Goal: Task Accomplishment & Management: Complete application form

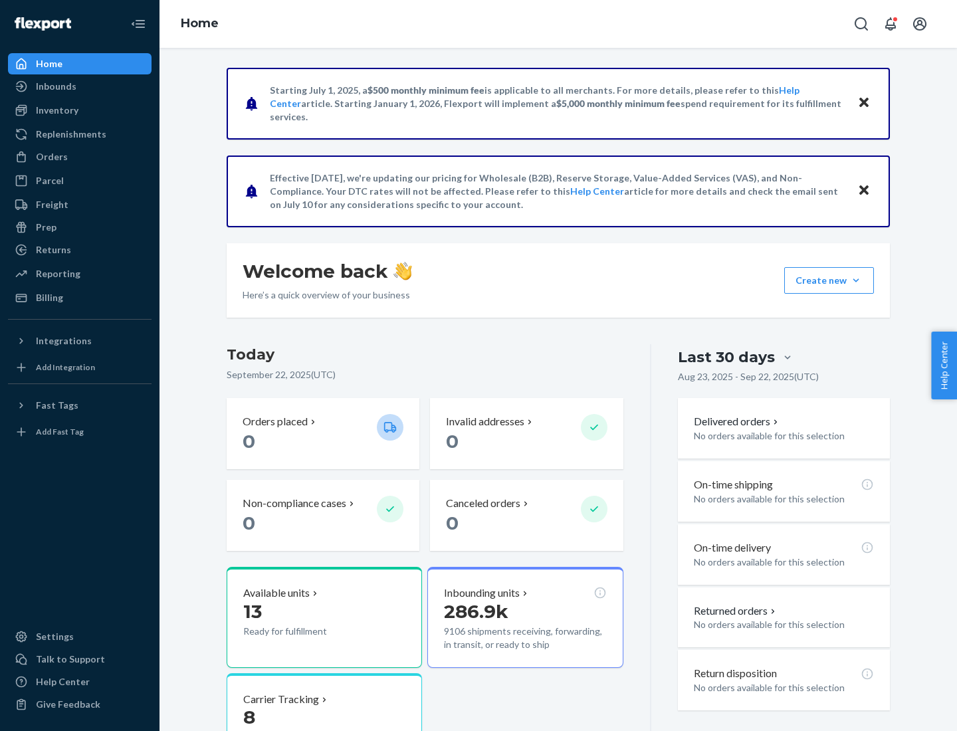
click at [856, 281] on button "Create new Create new inbound Create new order Create new product" at bounding box center [829, 280] width 90 height 27
click at [80, 86] on div "Inbounds" at bounding box center [79, 86] width 141 height 19
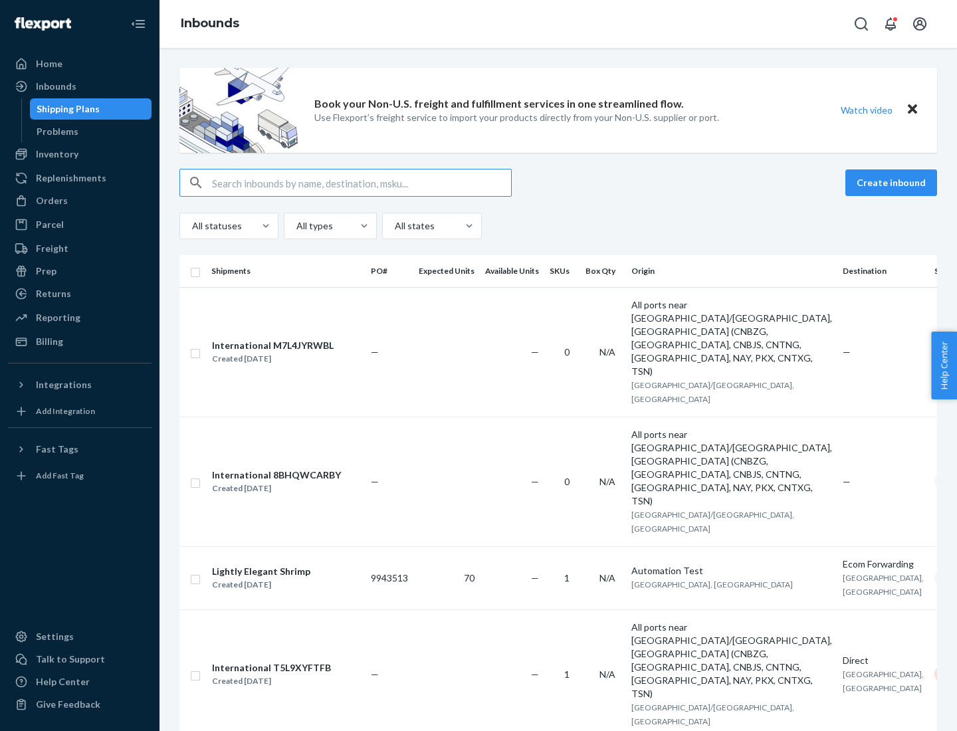
click at [893, 183] on button "Create inbound" at bounding box center [892, 183] width 92 height 27
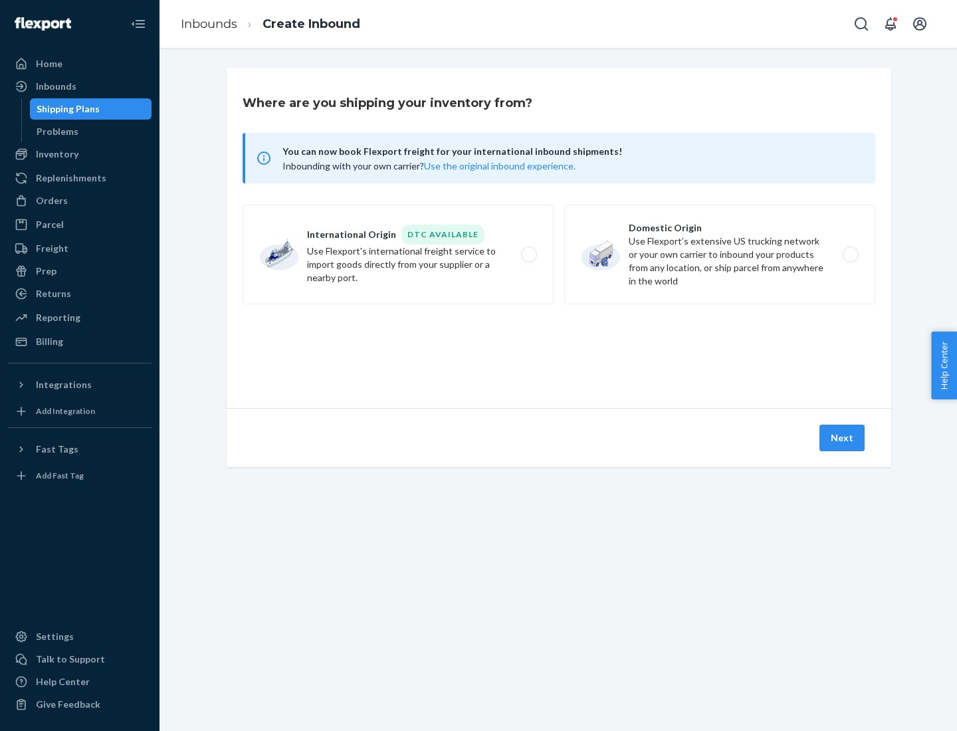
click at [720, 255] on label "Domestic Origin Use Flexport’s extensive US trucking network or your own carrie…" at bounding box center [719, 255] width 311 height 100
click at [850, 255] on input "Domestic Origin Use Flexport’s extensive US trucking network or your own carrie…" at bounding box center [854, 255] width 9 height 9
radio input "true"
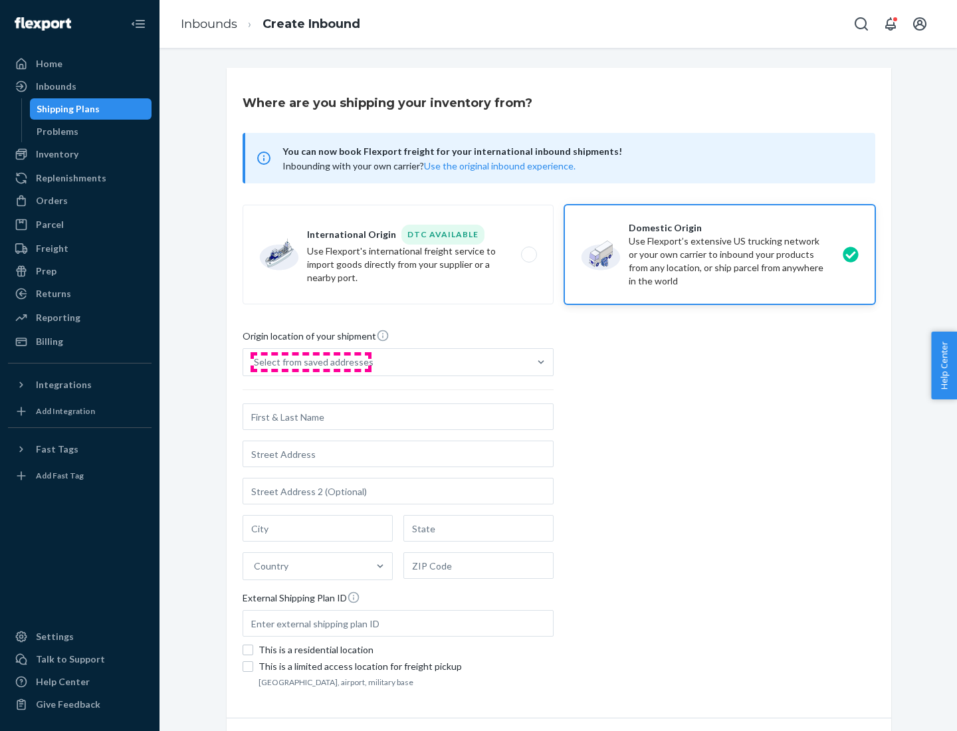
click at [310, 362] on div "Select from saved addresses" at bounding box center [314, 362] width 120 height 13
click at [255, 362] on input "Select from saved addresses" at bounding box center [254, 362] width 1 height 13
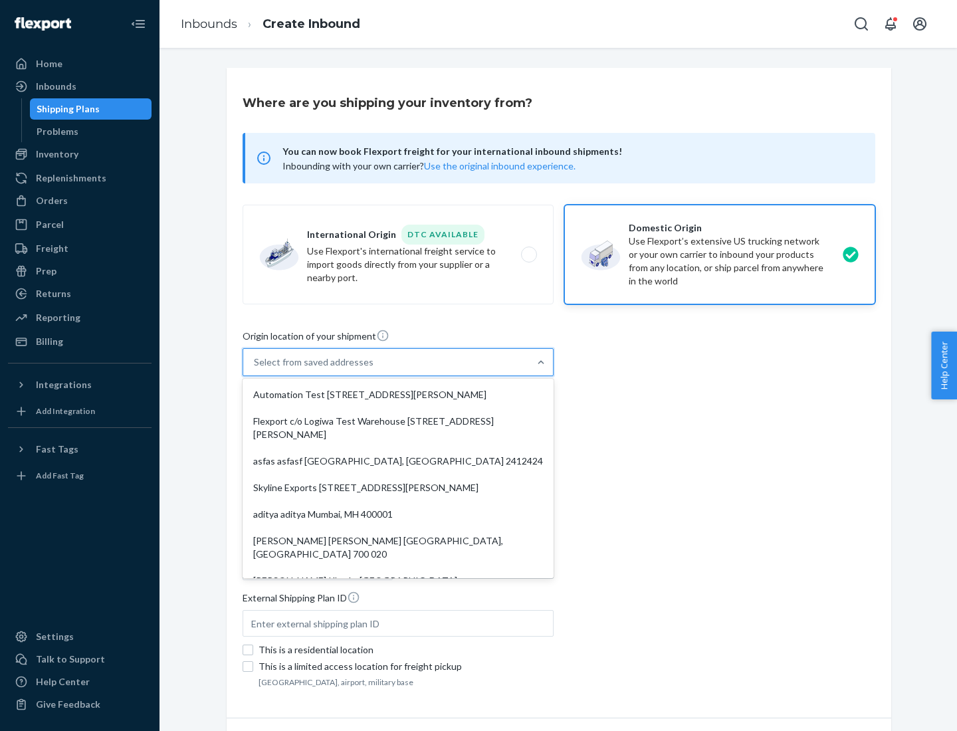
scroll to position [5, 0]
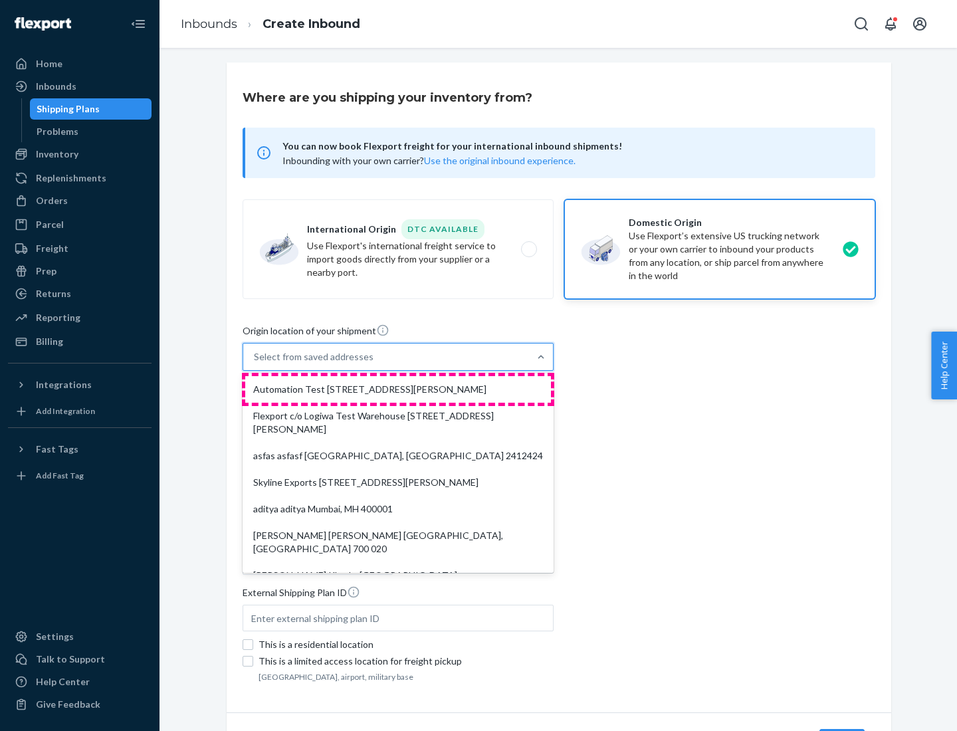
click at [398, 390] on div "Automation Test [STREET_ADDRESS][PERSON_NAME]" at bounding box center [398, 389] width 306 height 27
click at [255, 364] on input "option Automation Test [STREET_ADDRESS][PERSON_NAME]. 9 results available. Use …" at bounding box center [254, 356] width 1 height 13
type input "Automation Test"
type input "9th Floor"
type input "[GEOGRAPHIC_DATA]"
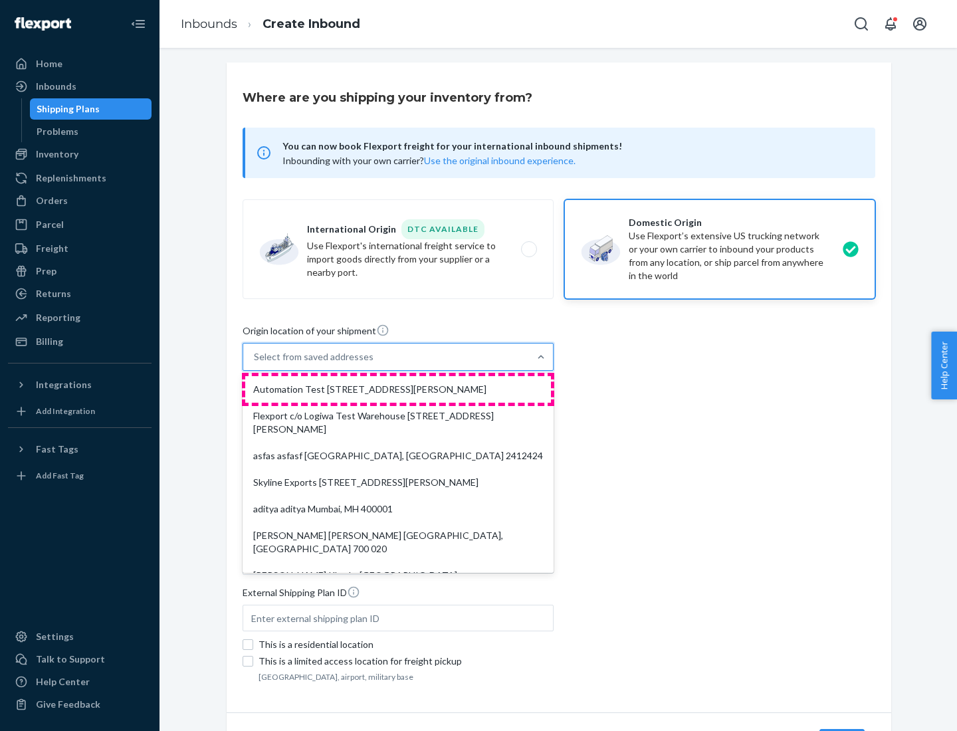
type input "CA"
type input "94104"
type input "[STREET_ADDRESS][PERSON_NAME]"
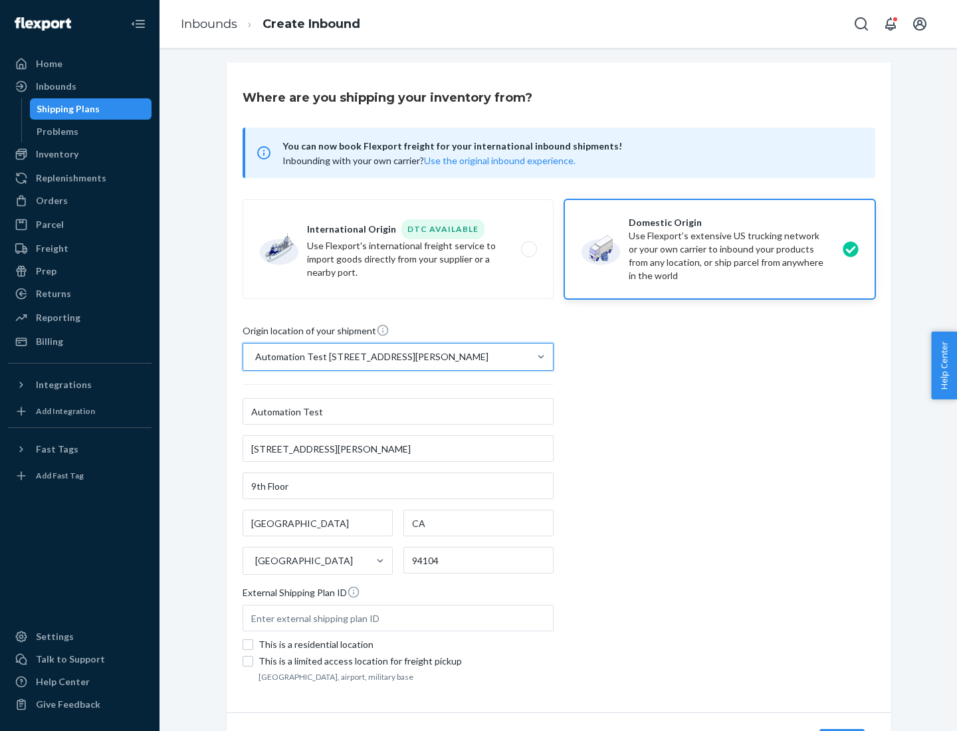
scroll to position [78, 0]
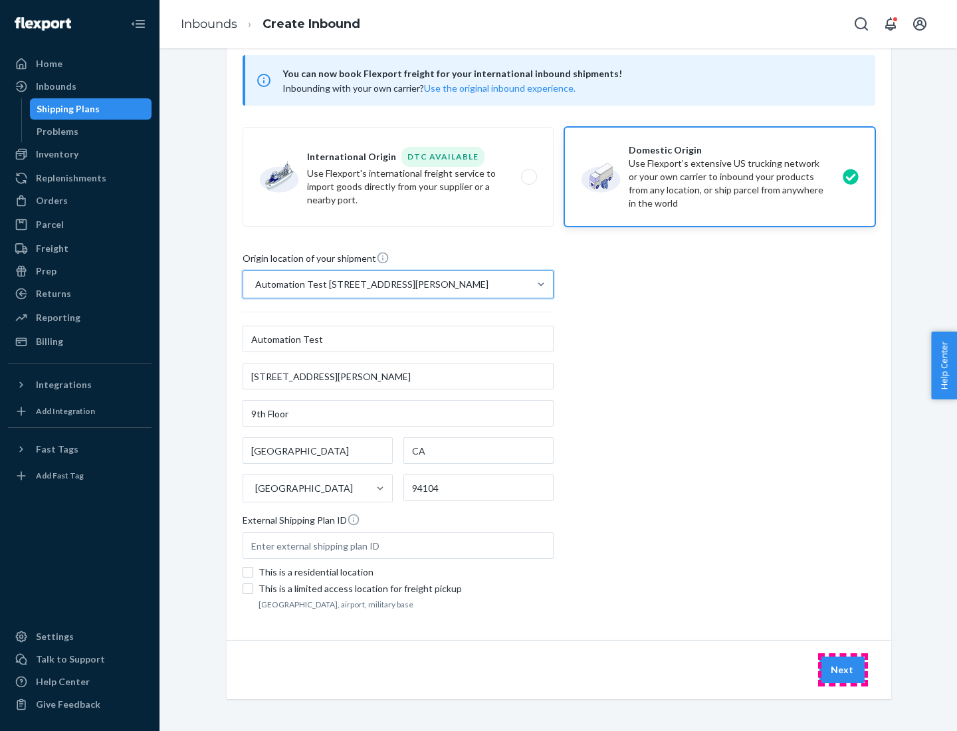
click at [843, 670] on button "Next" at bounding box center [842, 670] width 45 height 27
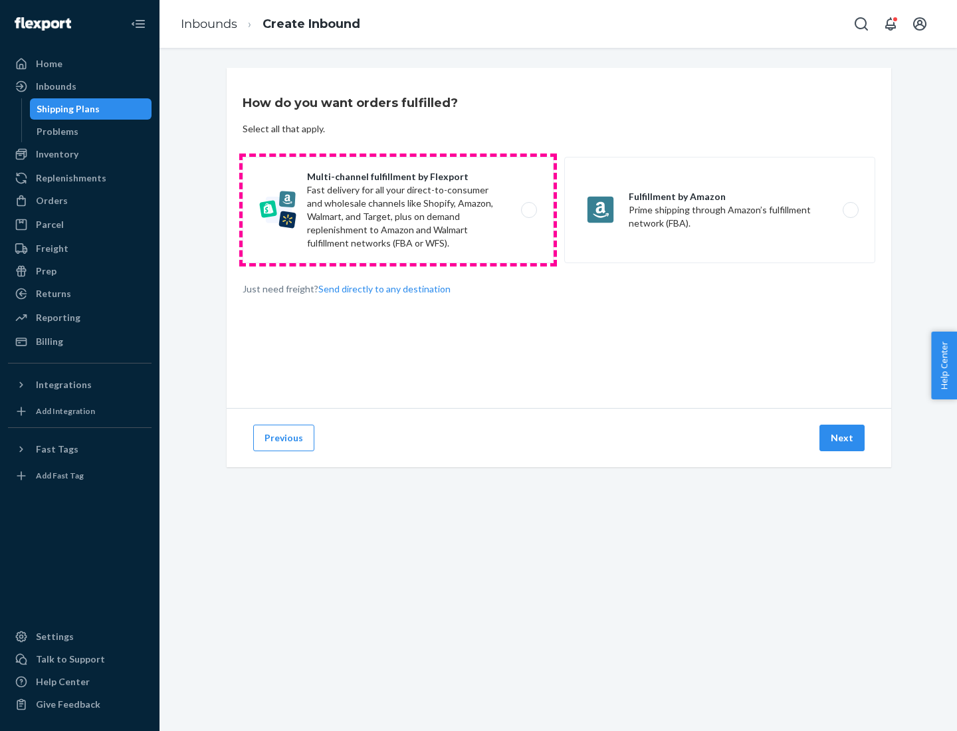
click at [398, 210] on label "Multi-channel fulfillment by Flexport Fast delivery for all your direct-to-cons…" at bounding box center [398, 210] width 311 height 106
click at [528, 210] on input "Multi-channel fulfillment by Flexport Fast delivery for all your direct-to-cons…" at bounding box center [532, 210] width 9 height 9
radio input "true"
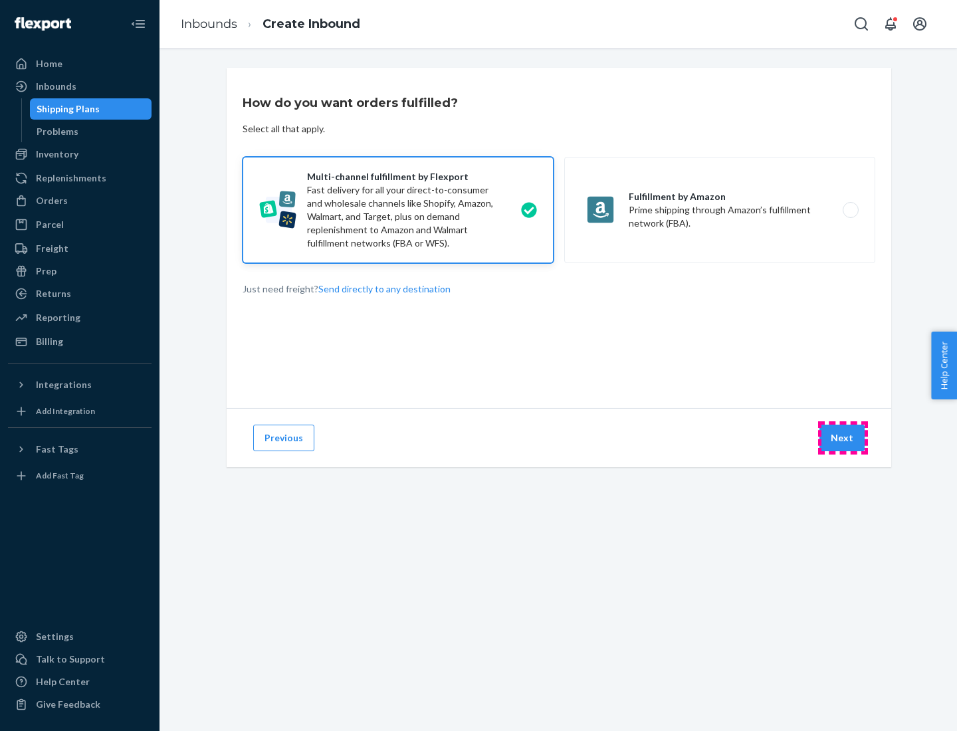
click at [843, 438] on button "Next" at bounding box center [842, 438] width 45 height 27
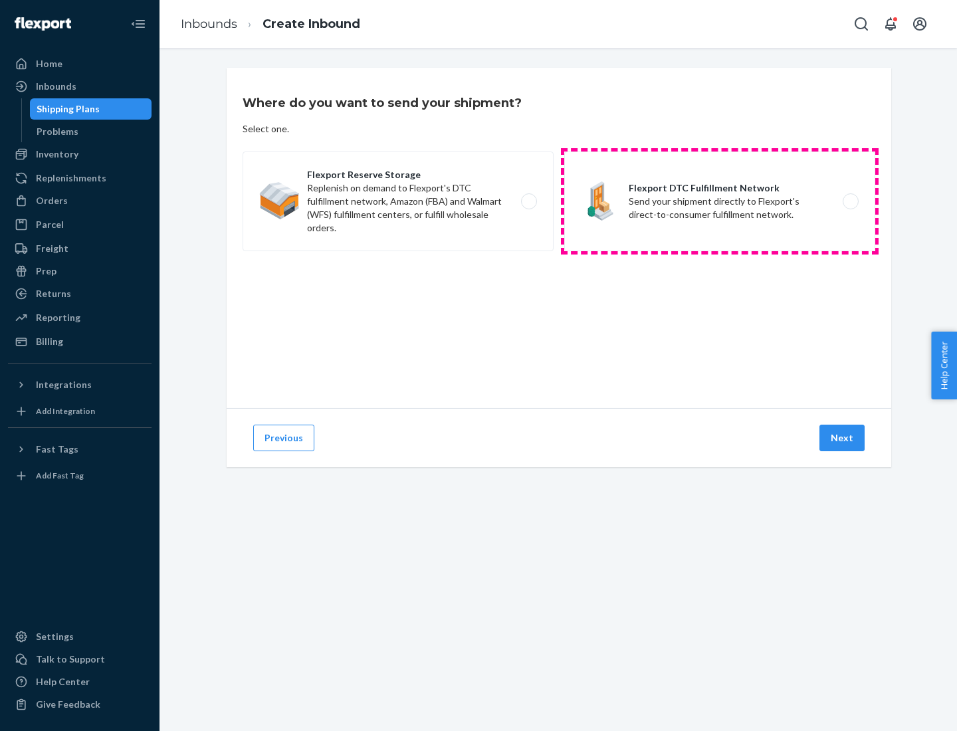
click at [720, 201] on label "Flexport DTC Fulfillment Network Send your shipment directly to Flexport's dire…" at bounding box center [719, 202] width 311 height 100
click at [850, 201] on input "Flexport DTC Fulfillment Network Send your shipment directly to Flexport's dire…" at bounding box center [854, 201] width 9 height 9
radio input "true"
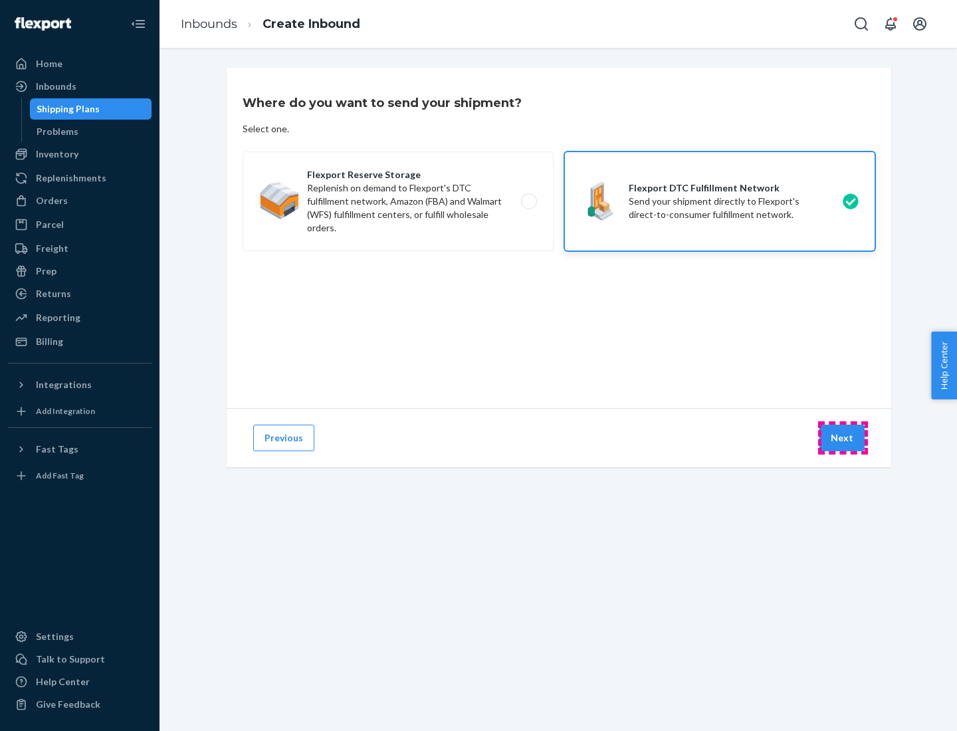
click at [843, 438] on button "Next" at bounding box center [842, 438] width 45 height 27
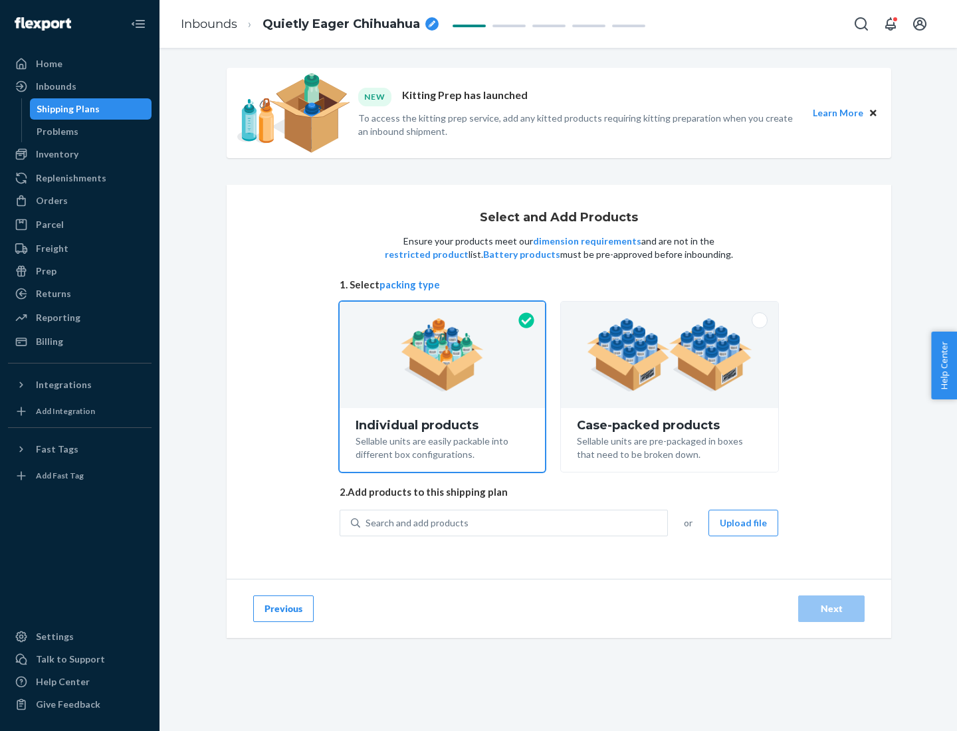
click at [670, 355] on img at bounding box center [670, 354] width 166 height 73
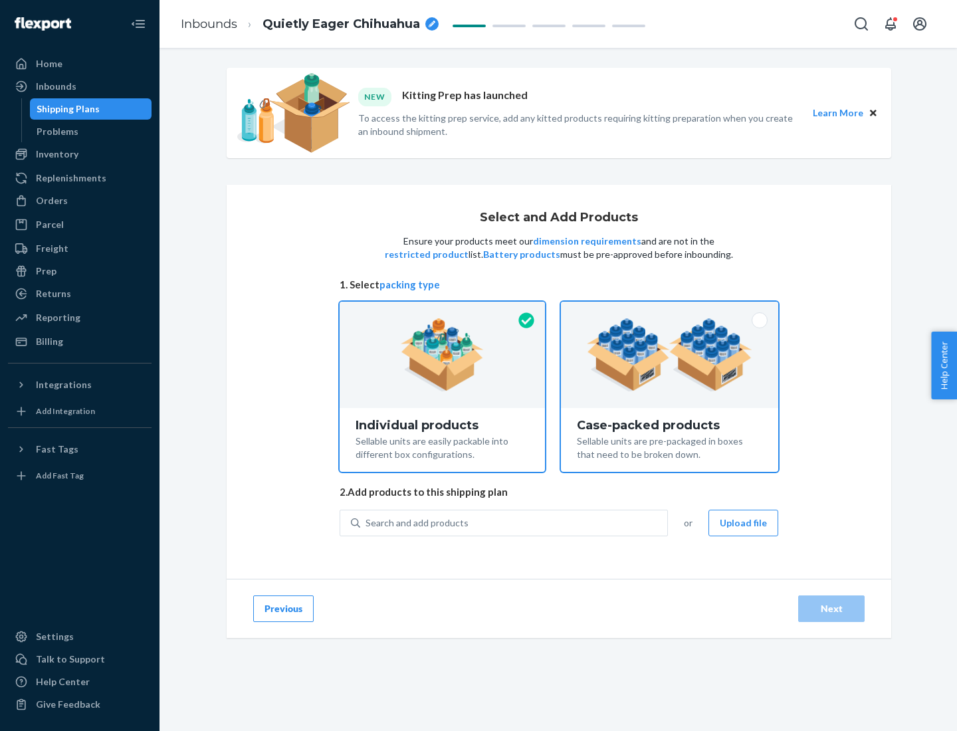
click at [670, 310] on input "Case-packed products Sellable units are pre-packaged in boxes that need to be b…" at bounding box center [669, 306] width 9 height 9
radio input "true"
radio input "false"
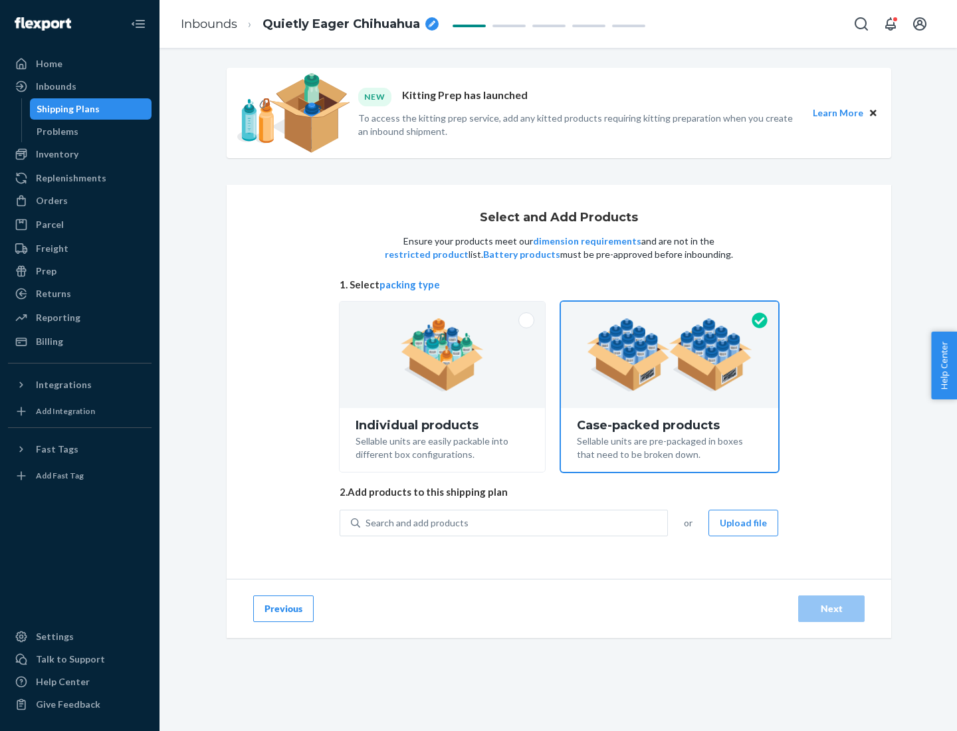
click at [514, 522] on div "Search and add products" at bounding box center [513, 523] width 307 height 24
click at [367, 522] on input "Search and add products" at bounding box center [366, 522] width 1 height 13
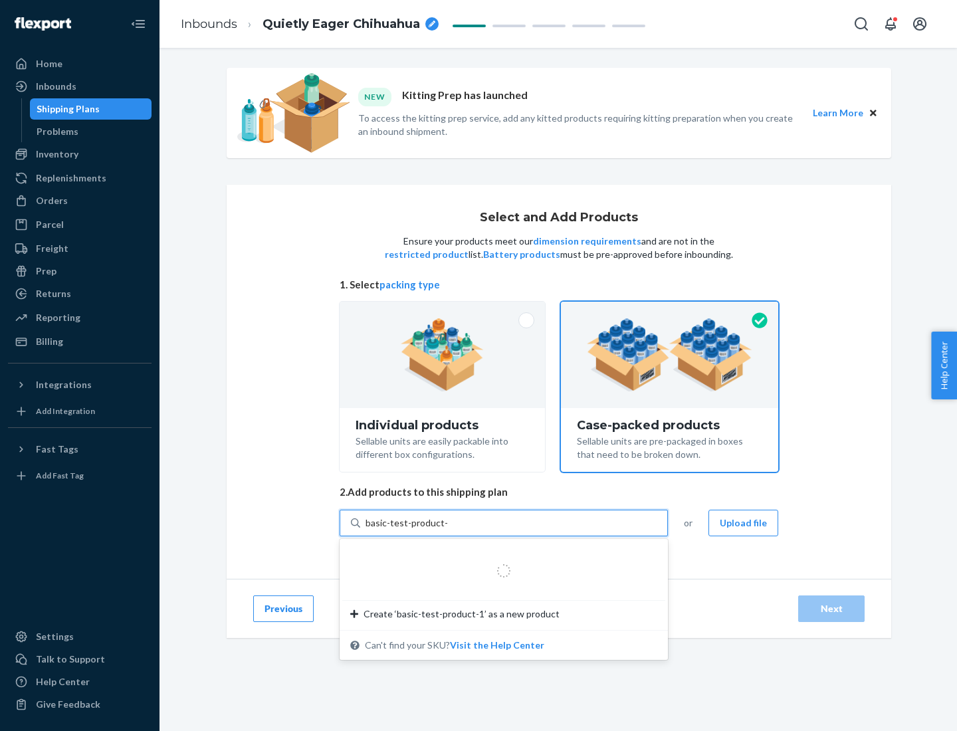
type input "basic-test-product-1"
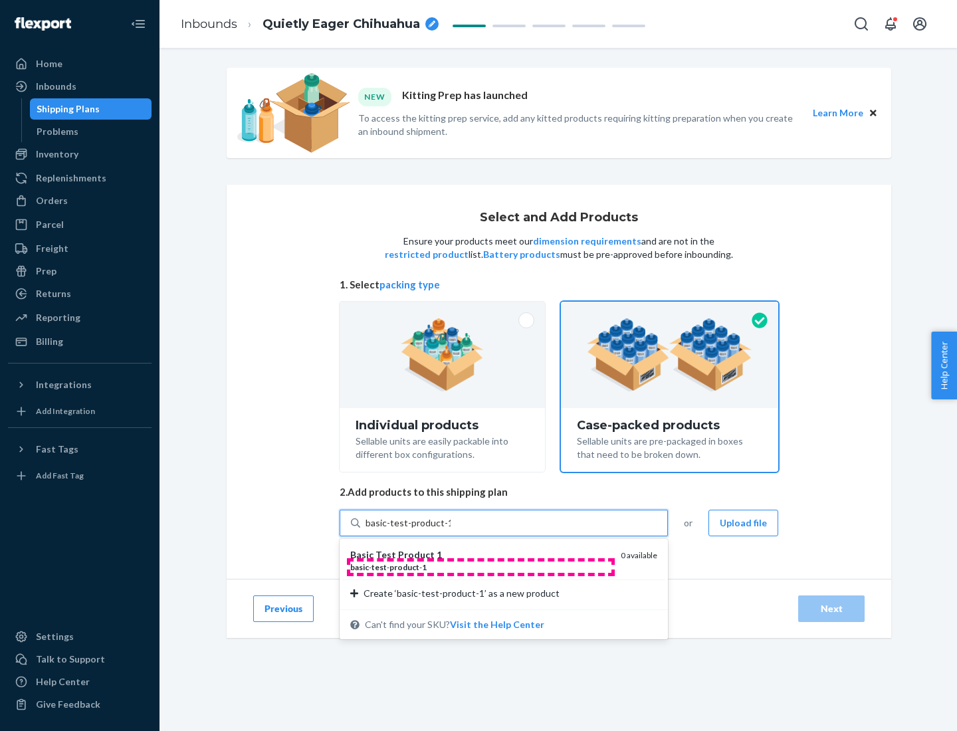
click at [481, 567] on div "basic - test - product - 1" at bounding box center [480, 567] width 260 height 11
click at [451, 530] on input "basic-test-product-1" at bounding box center [408, 522] width 85 height 13
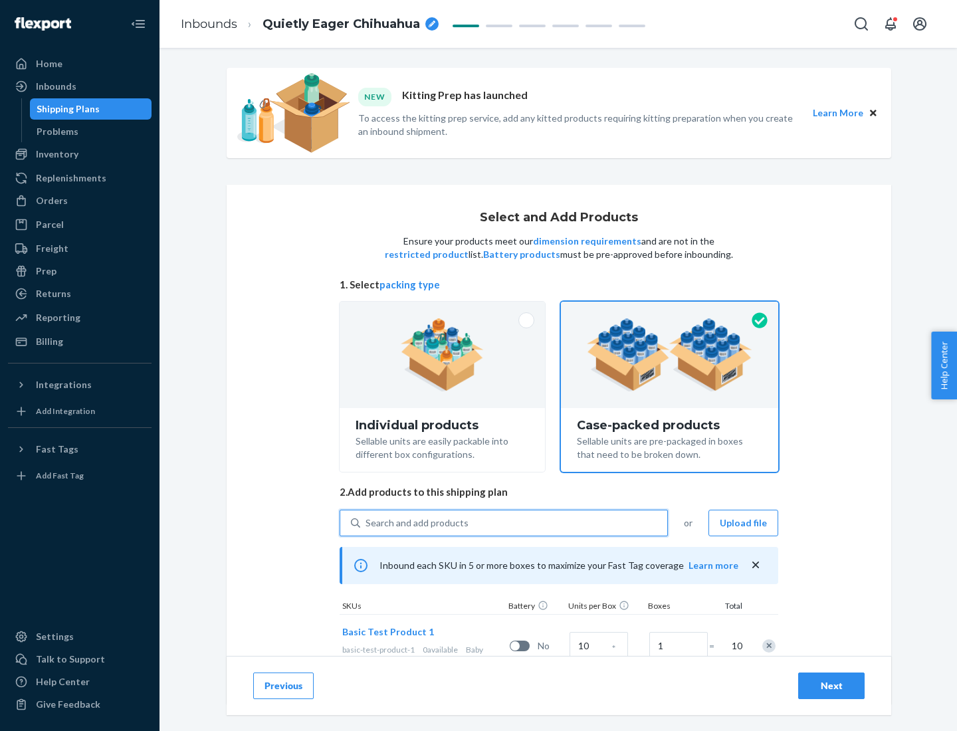
scroll to position [48, 0]
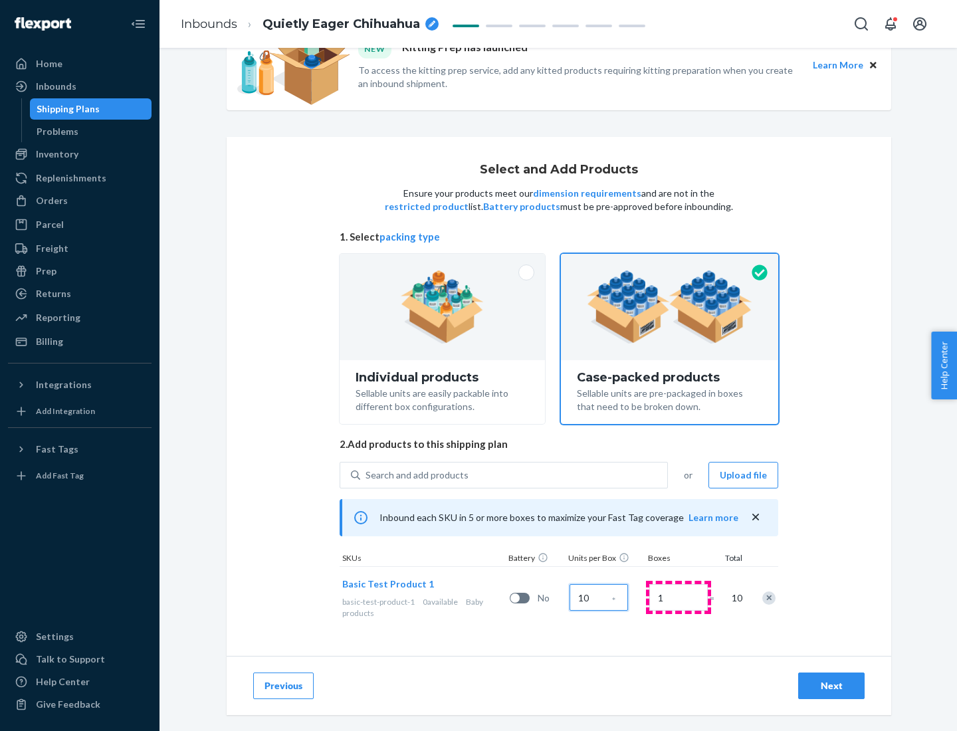
type input "10"
type input "7"
click at [832, 686] on div "Next" at bounding box center [832, 685] width 44 height 13
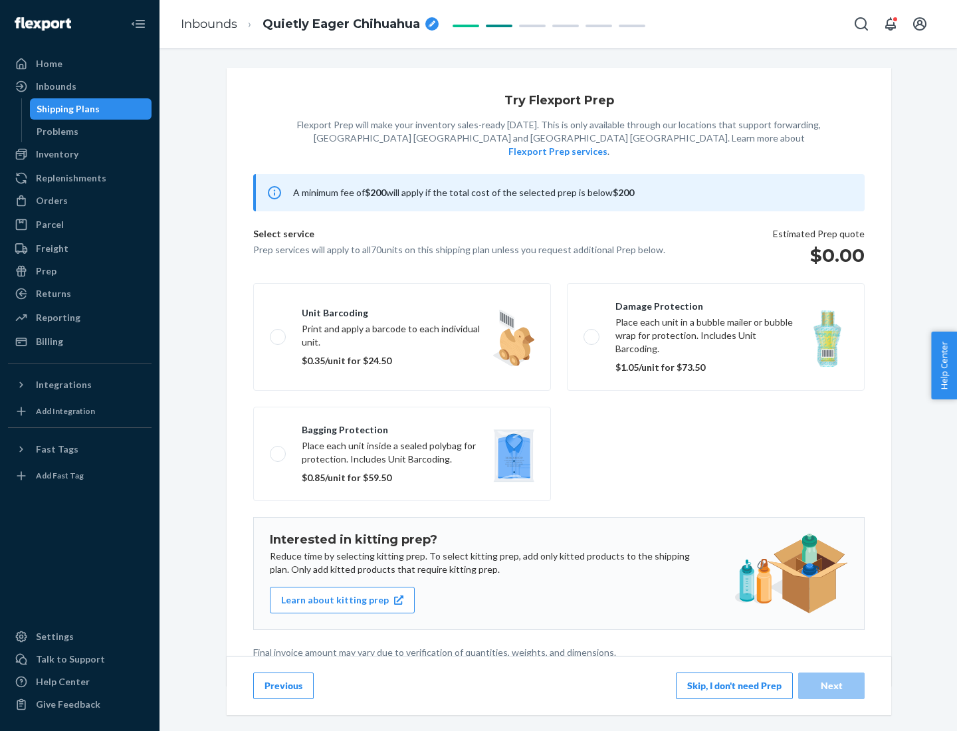
scroll to position [3, 0]
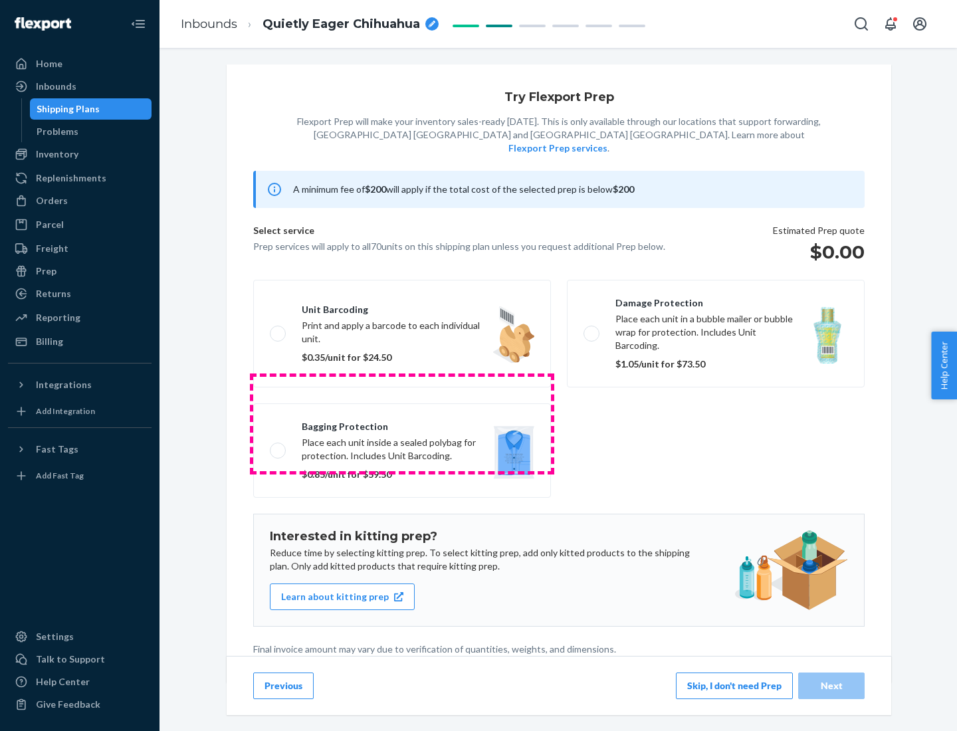
click at [402, 423] on label "Bagging protection Place each unit inside a sealed polybag for protection. Incl…" at bounding box center [402, 450] width 298 height 94
click at [279, 446] on input "Bagging protection Place each unit inside a sealed polybag for protection. Incl…" at bounding box center [274, 450] width 9 height 9
checkbox input "true"
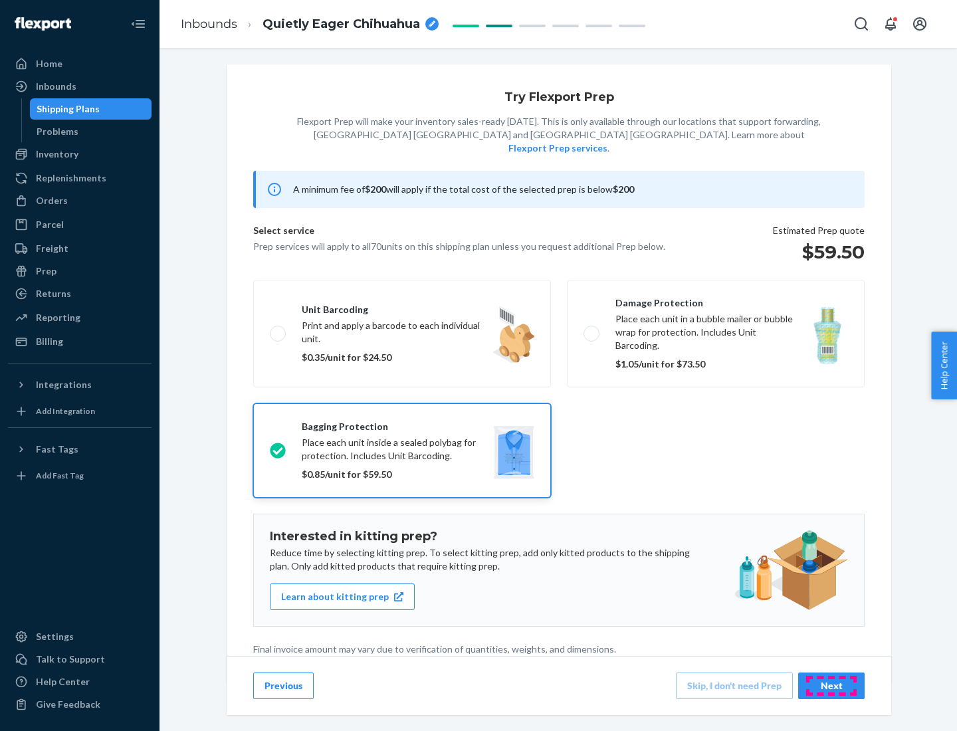
click at [832, 685] on div "Next" at bounding box center [832, 685] width 44 height 13
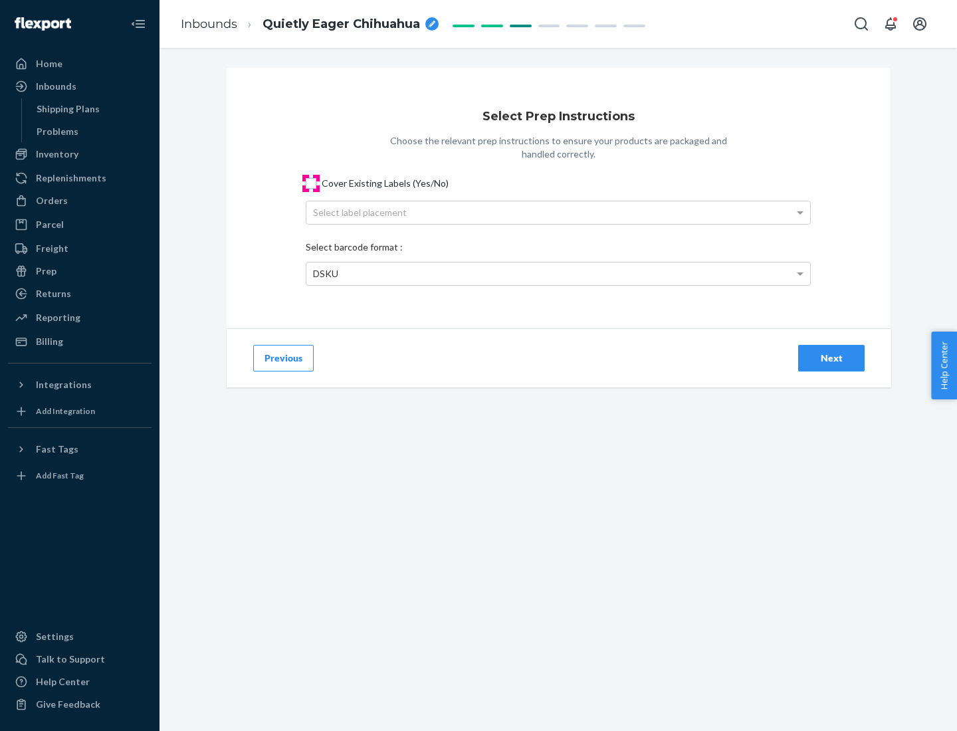
click at [311, 183] on input "Cover Existing Labels (Yes/No)" at bounding box center [311, 183] width 11 height 11
checkbox input "true"
click at [558, 212] on div "Select label placement" at bounding box center [558, 212] width 504 height 23
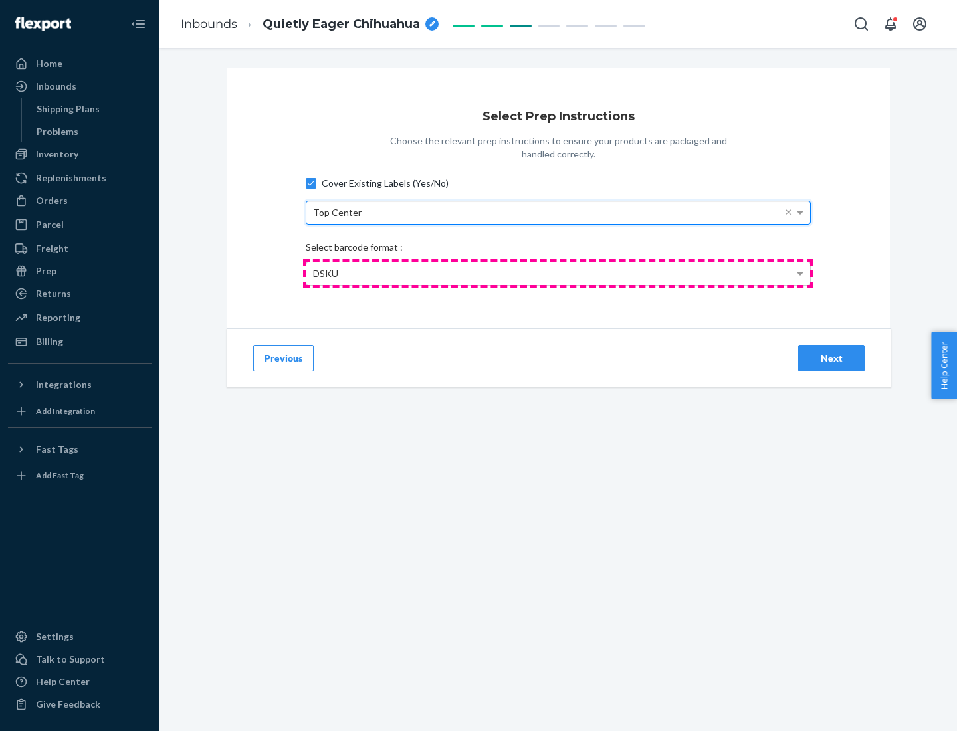
click at [558, 273] on div "DSKU" at bounding box center [558, 274] width 504 height 23
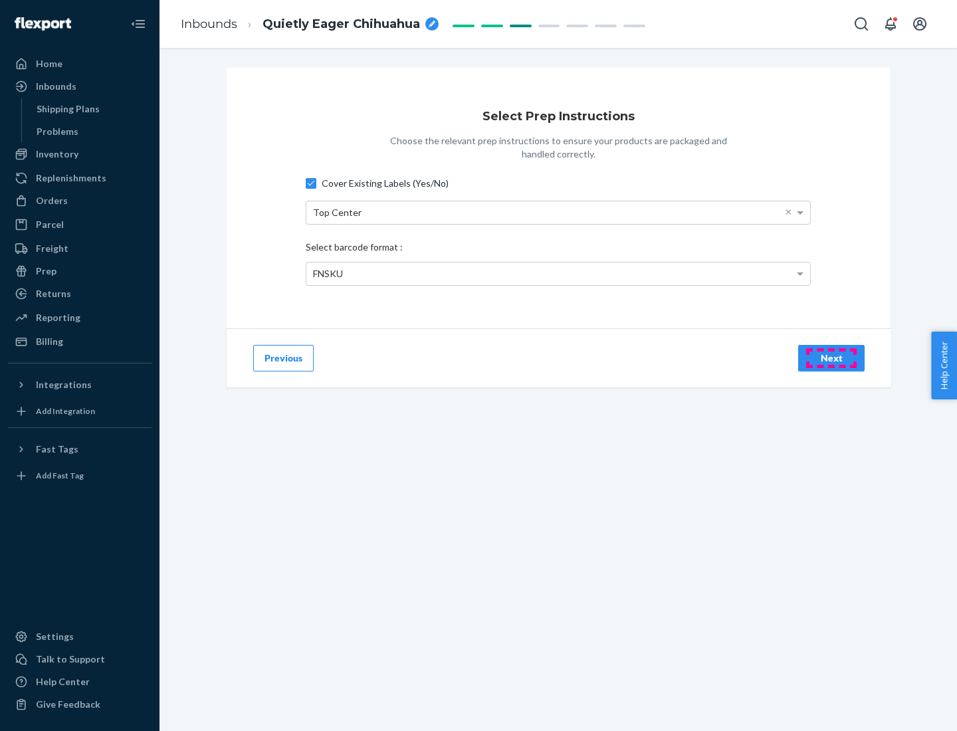
click at [832, 358] on div "Next" at bounding box center [832, 358] width 44 height 13
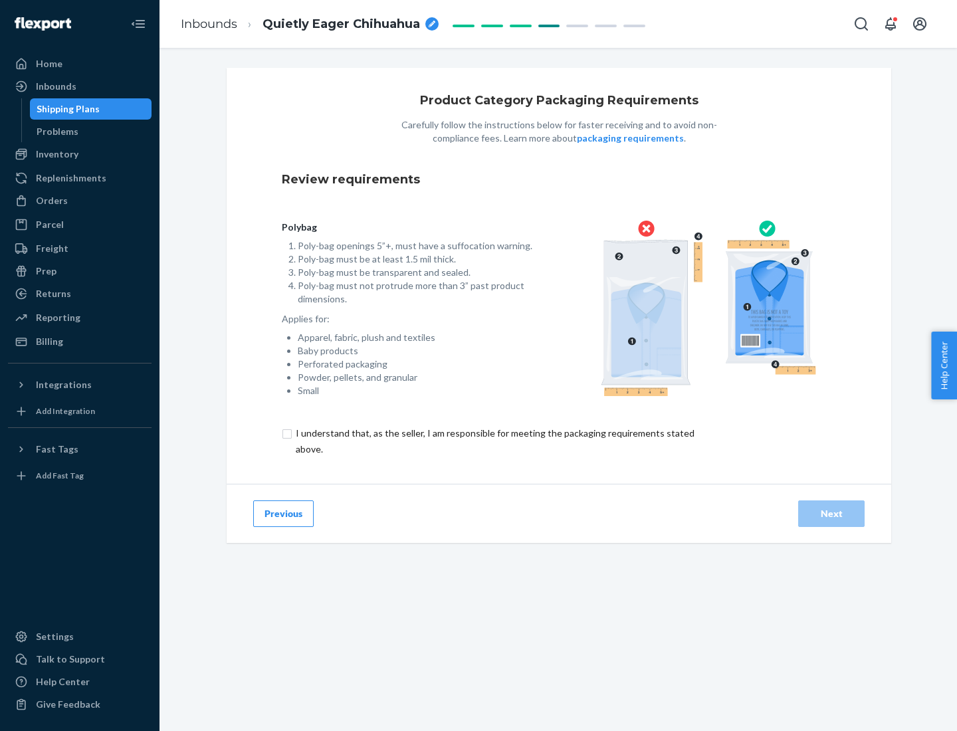
click at [494, 441] on input "checkbox" at bounding box center [503, 441] width 442 height 32
checkbox input "true"
click at [832, 513] on div "Next" at bounding box center [832, 513] width 44 height 13
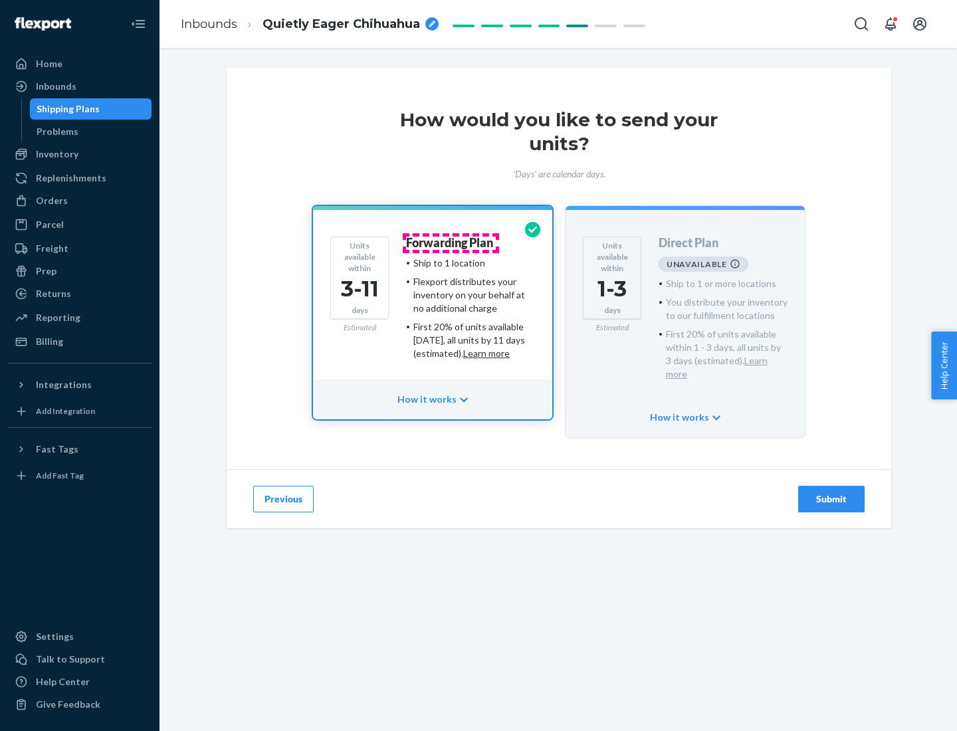
click at [451, 243] on h4 "Forwarding Plan" at bounding box center [449, 243] width 87 height 13
click at [832, 493] on div "Submit" at bounding box center [832, 499] width 44 height 13
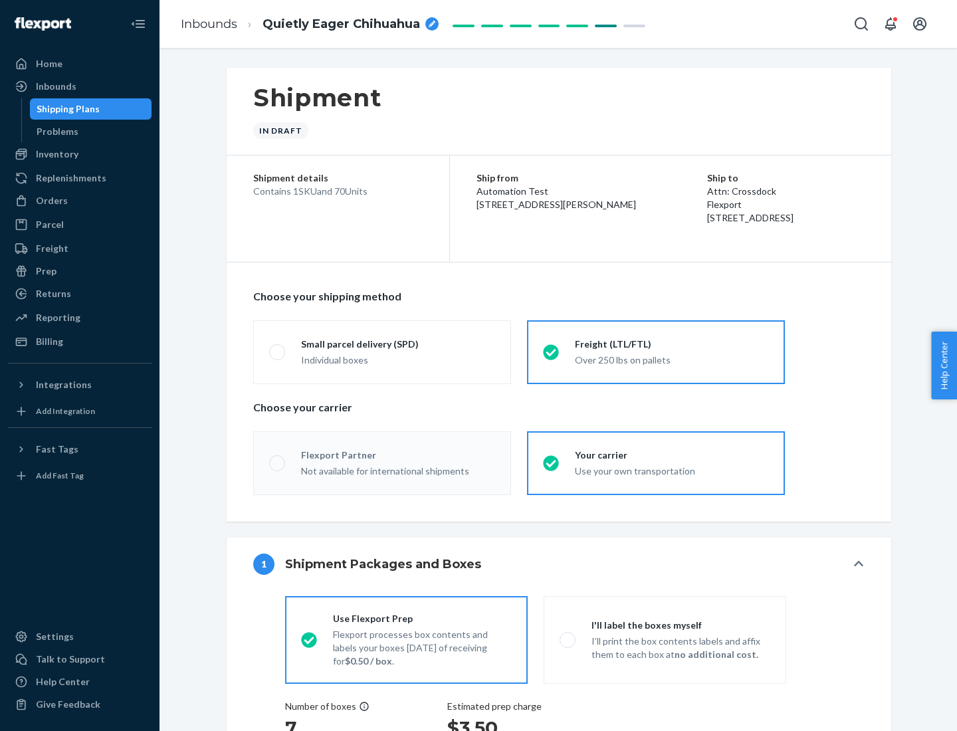
radio input "true"
radio input "false"
radio input "true"
radio input "false"
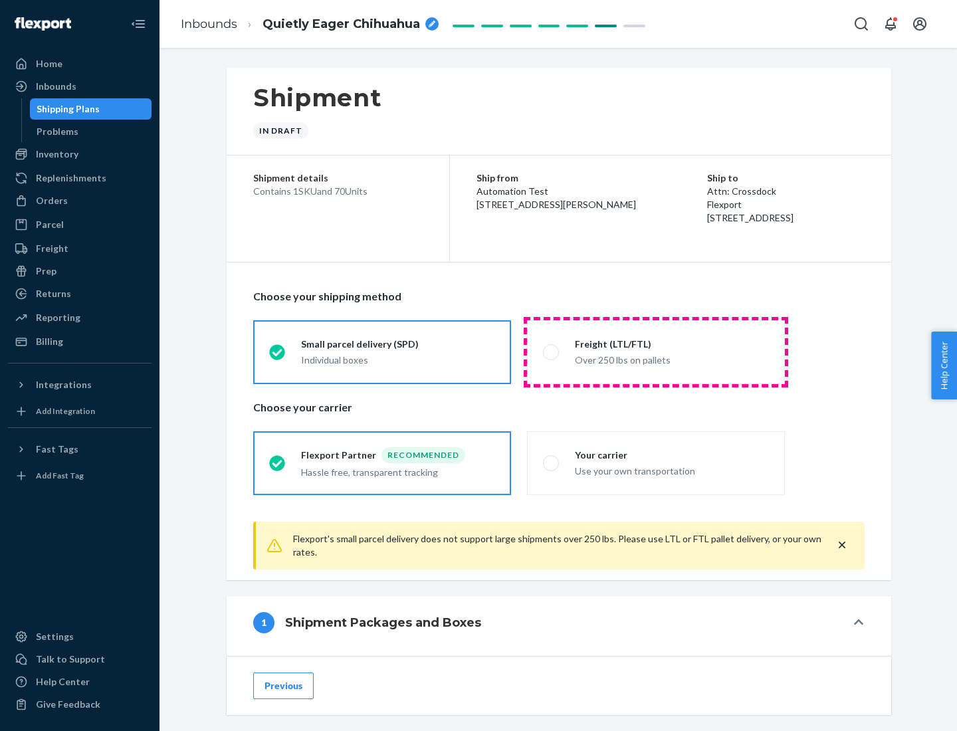
click at [656, 352] on div "Over 250 lbs on pallets" at bounding box center [672, 359] width 194 height 16
click at [552, 352] on input "Freight (LTL/FTL) Over 250 lbs on pallets" at bounding box center [547, 352] width 9 height 9
radio input "true"
radio input "false"
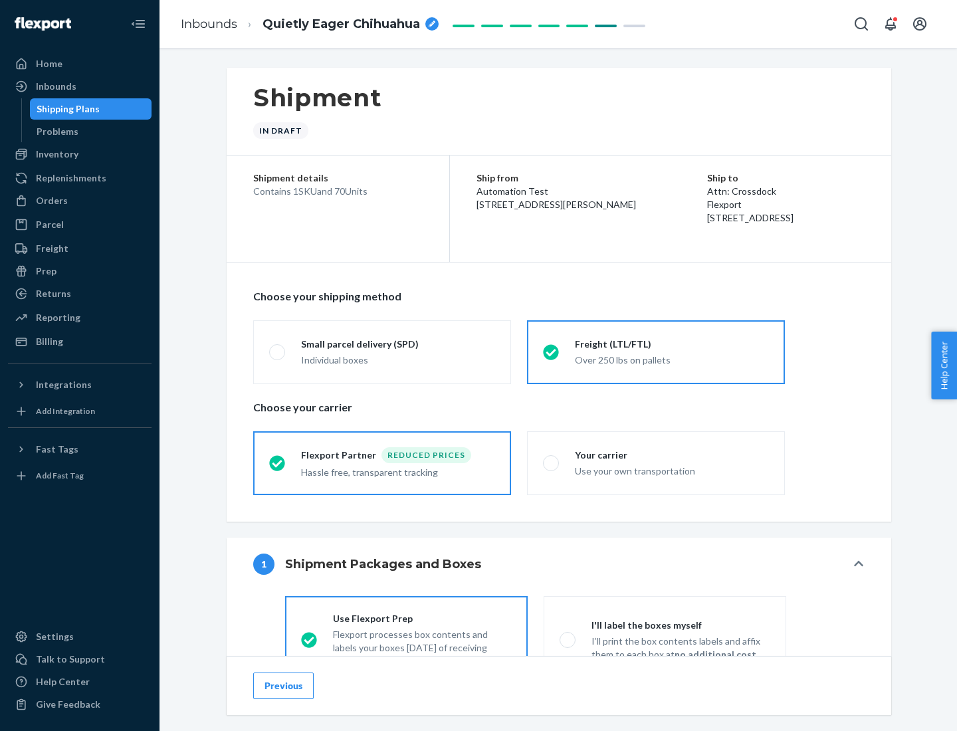
scroll to position [74, 0]
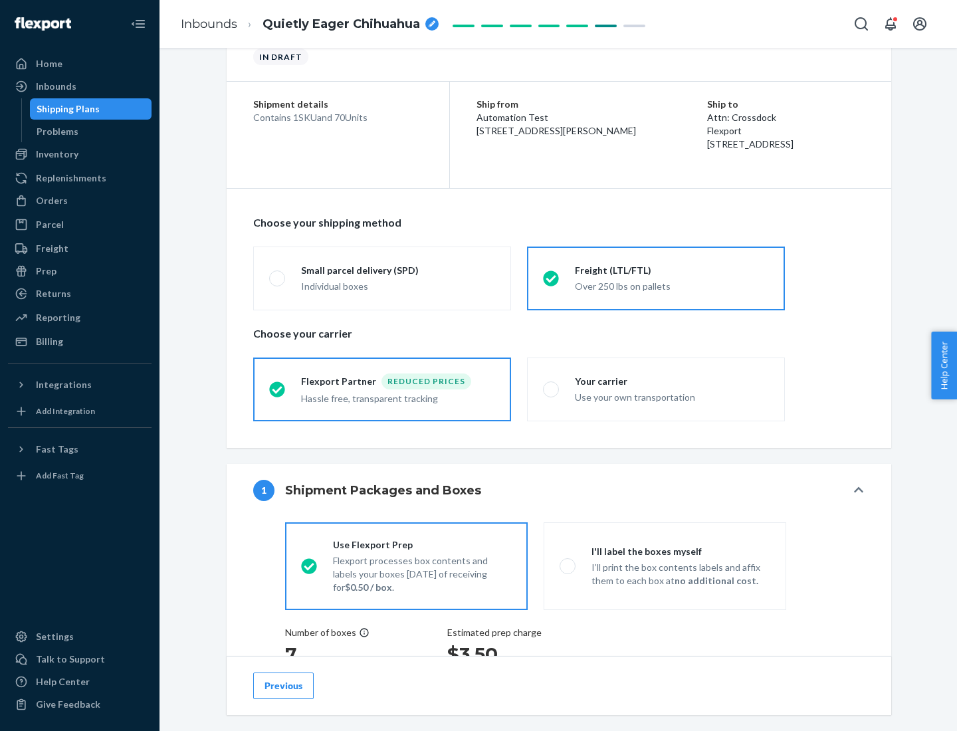
click at [382, 390] on div "Hassle free, transparent tracking" at bounding box center [398, 398] width 194 height 16
click at [278, 389] on input "Flexport Partner Reduced prices Hassle free, transparent tracking" at bounding box center [273, 389] width 9 height 9
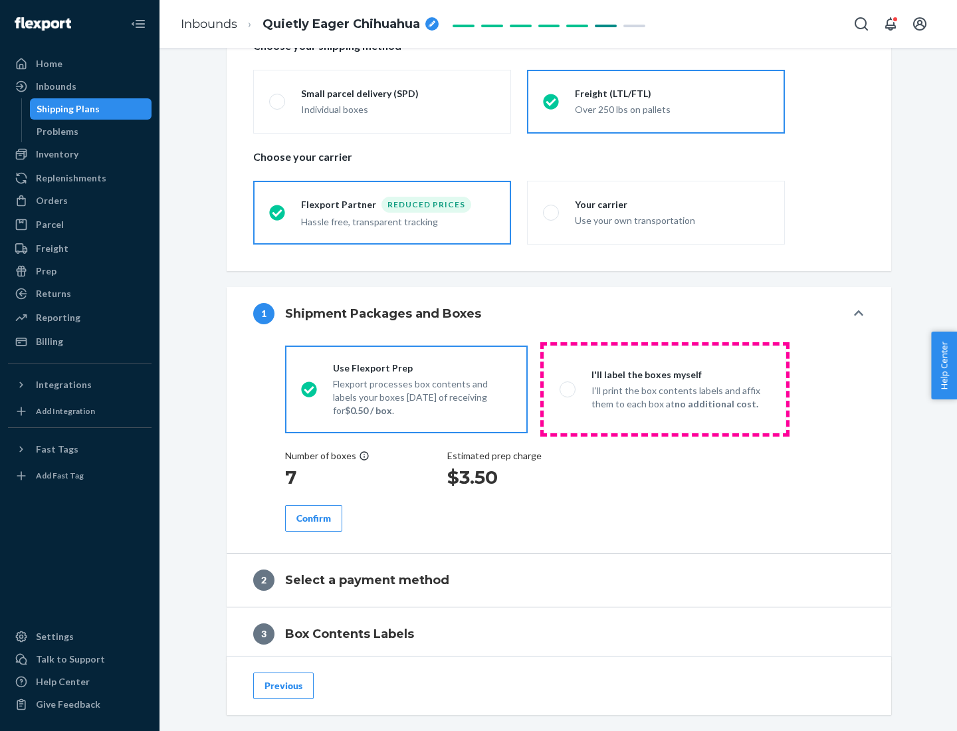
click at [665, 389] on p "I’ll print the box contents labels and affix them to each box at no additional …" at bounding box center [681, 397] width 179 height 27
click at [568, 389] on input "I'll label the boxes myself I’ll print the box contents labels and affix them t…" at bounding box center [564, 389] width 9 height 9
radio input "true"
radio input "false"
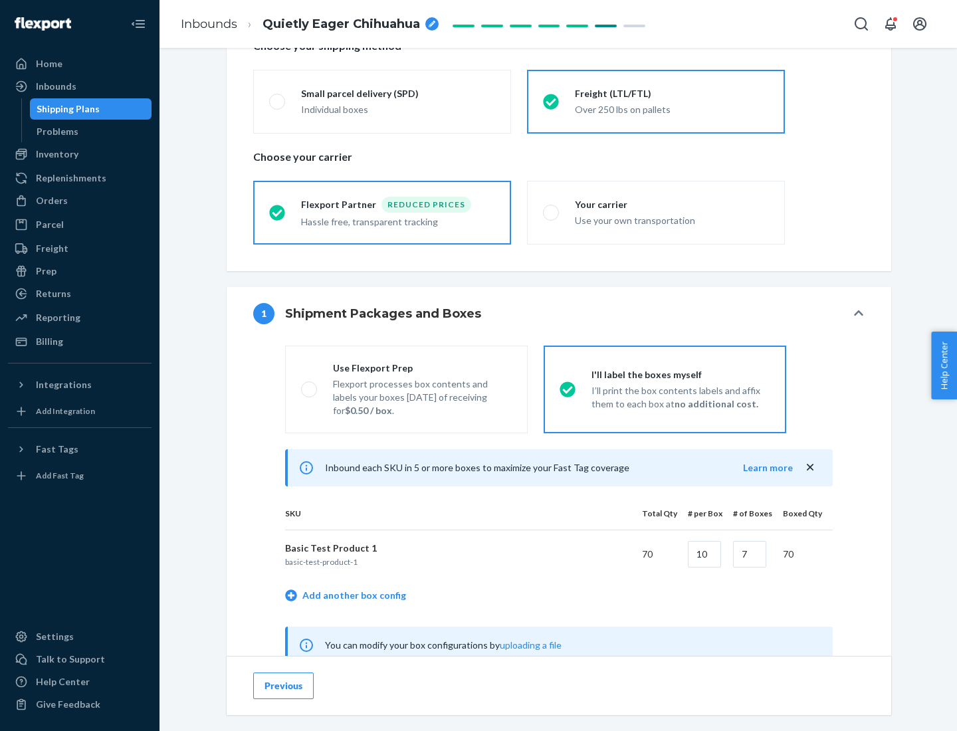
scroll to position [415, 0]
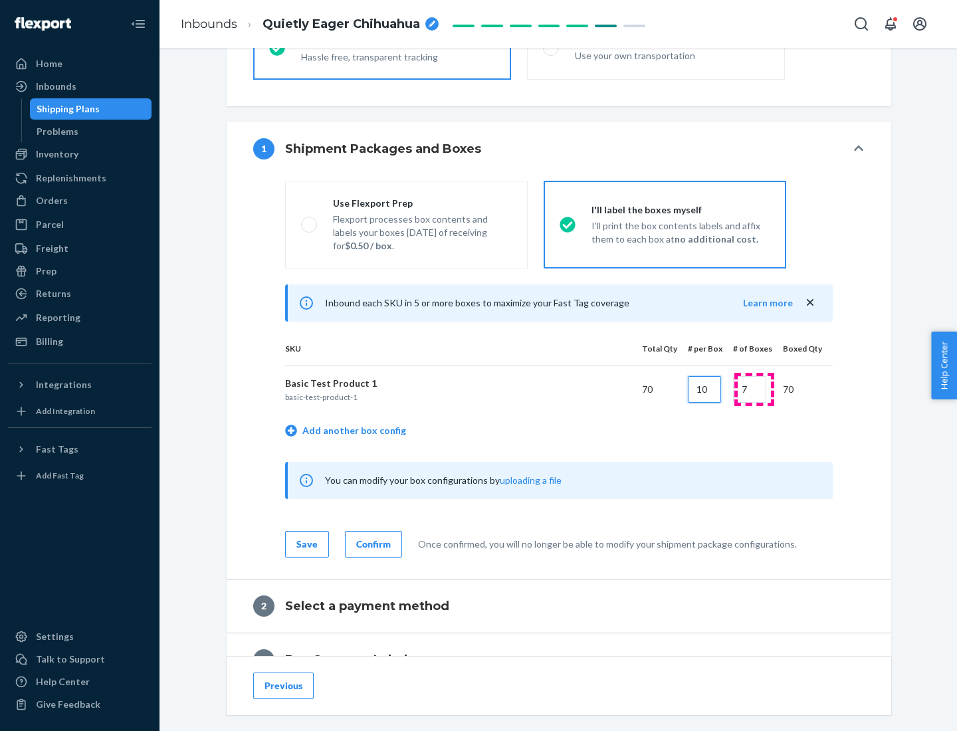
type input "10"
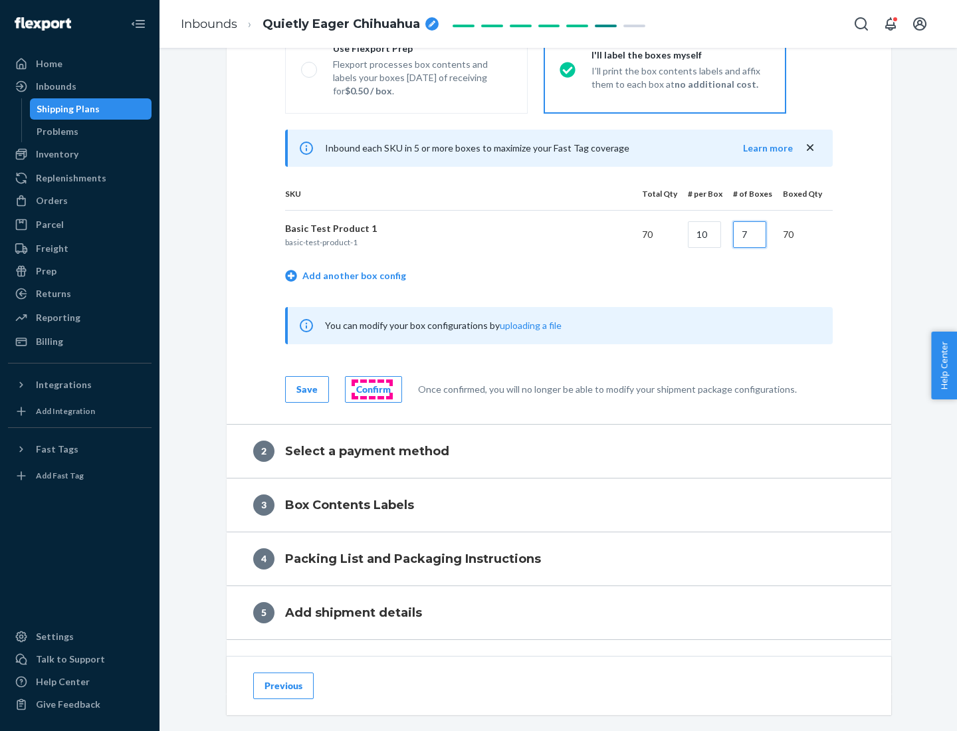
type input "7"
click at [372, 389] on div "Confirm" at bounding box center [373, 389] width 35 height 13
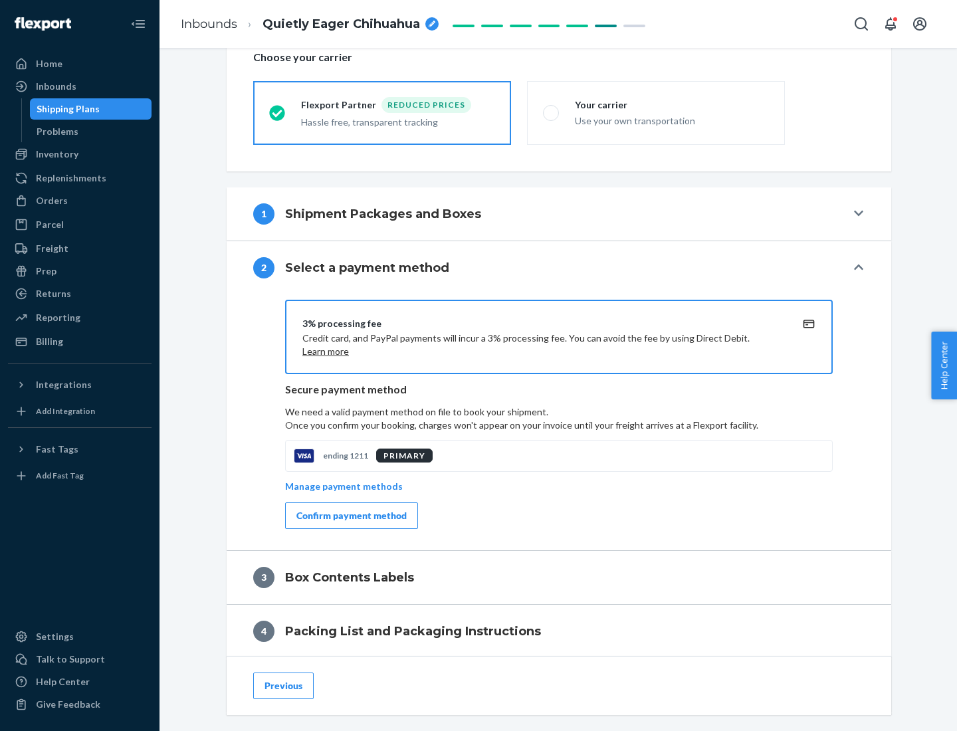
scroll to position [477, 0]
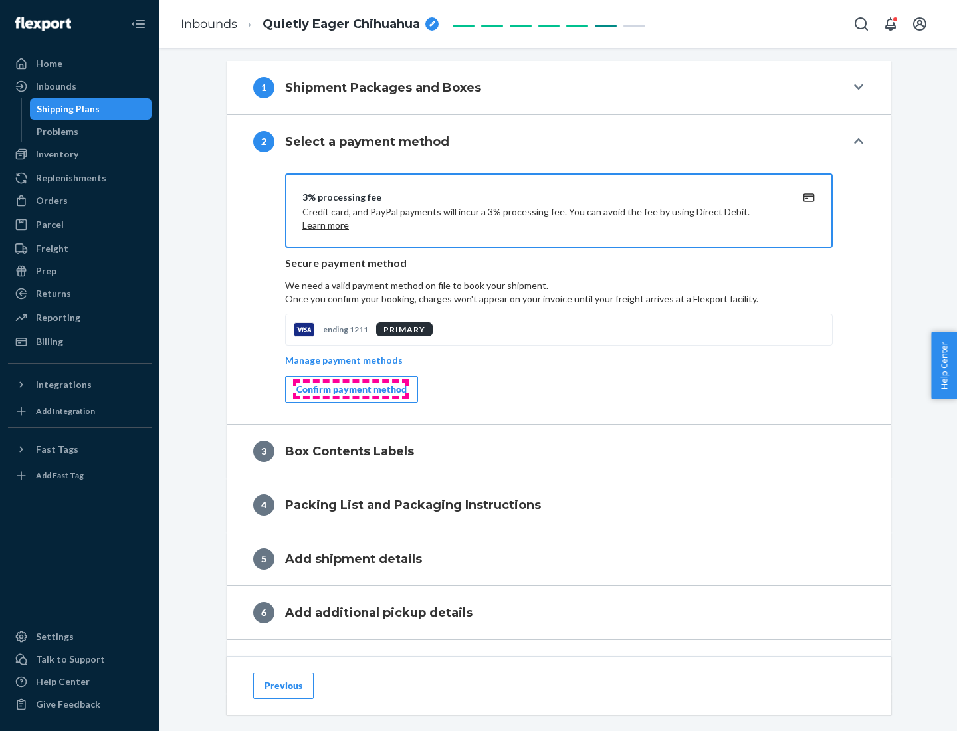
click at [350, 390] on div "Confirm payment method" at bounding box center [351, 389] width 110 height 13
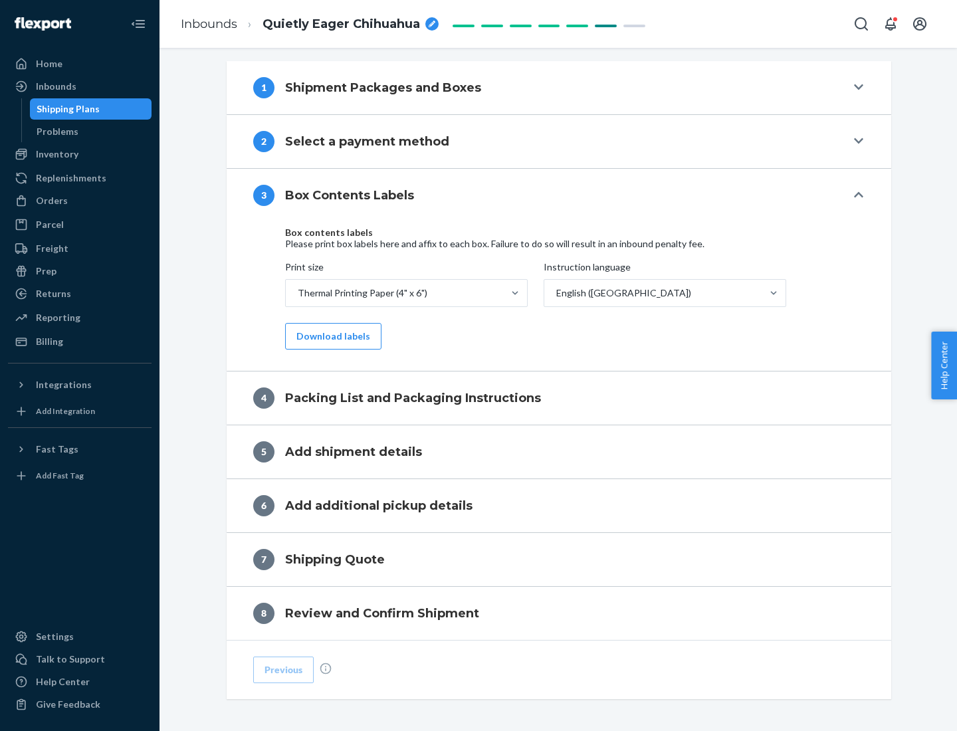
scroll to position [423, 0]
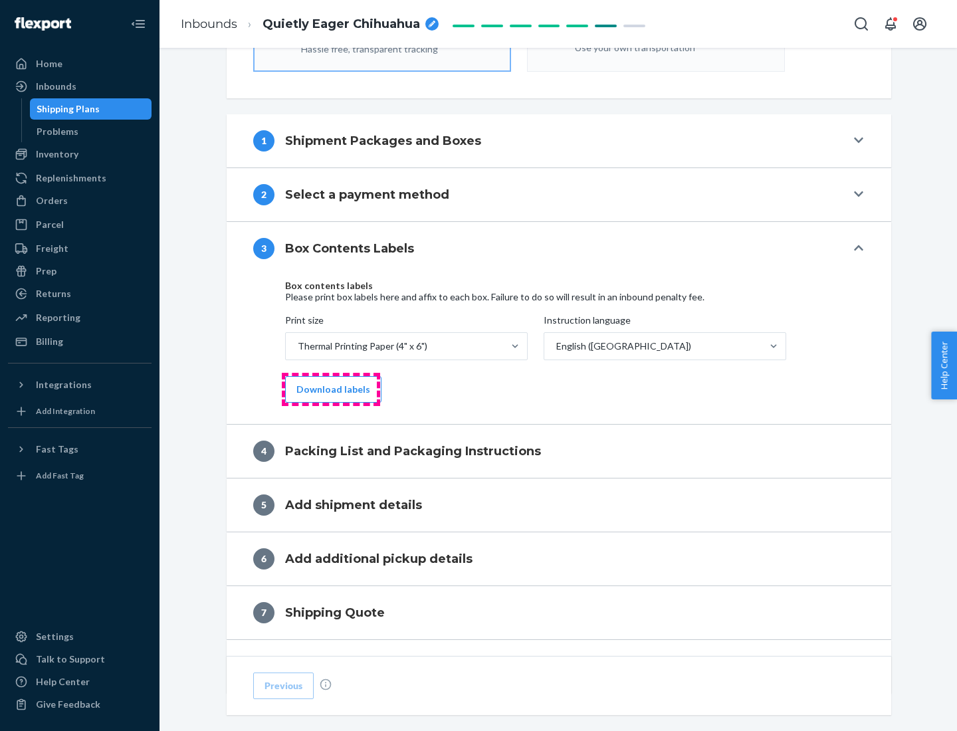
click at [330, 390] on button "Download labels" at bounding box center [333, 389] width 96 height 27
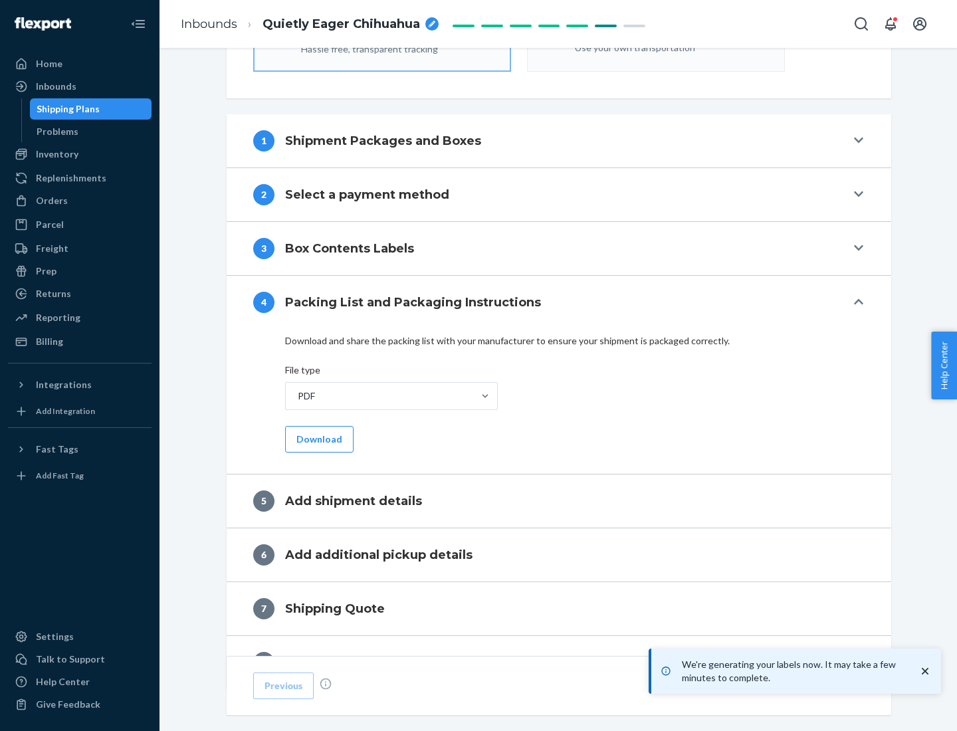
scroll to position [473, 0]
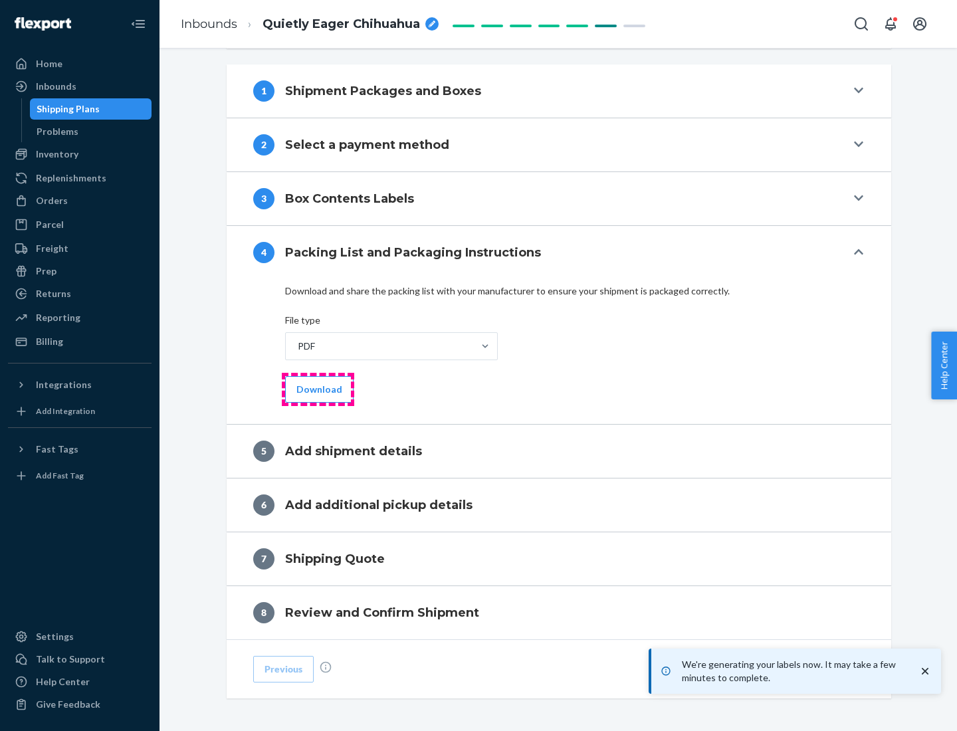
click at [318, 389] on button "Download" at bounding box center [319, 389] width 68 height 27
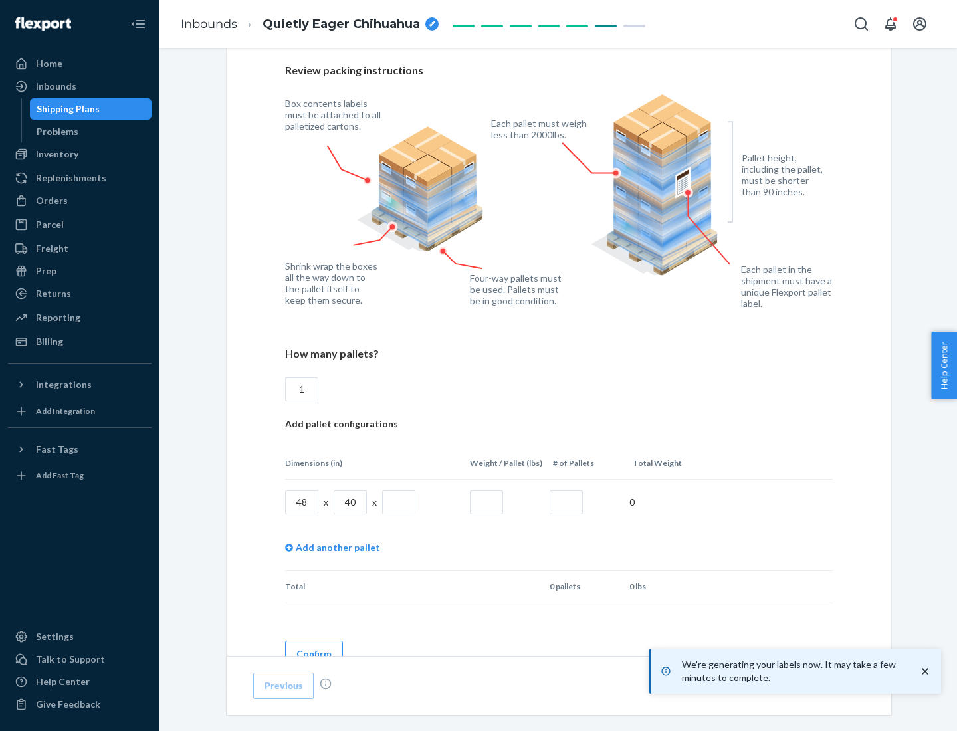
scroll to position [966, 0]
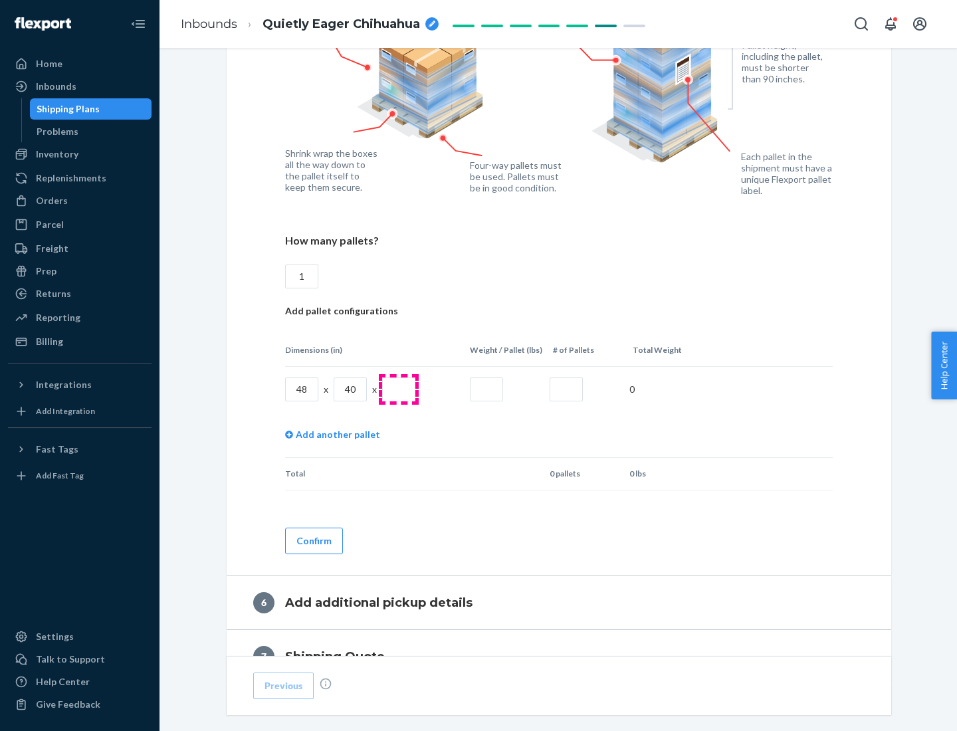
type input "1"
type input "40"
type input "200"
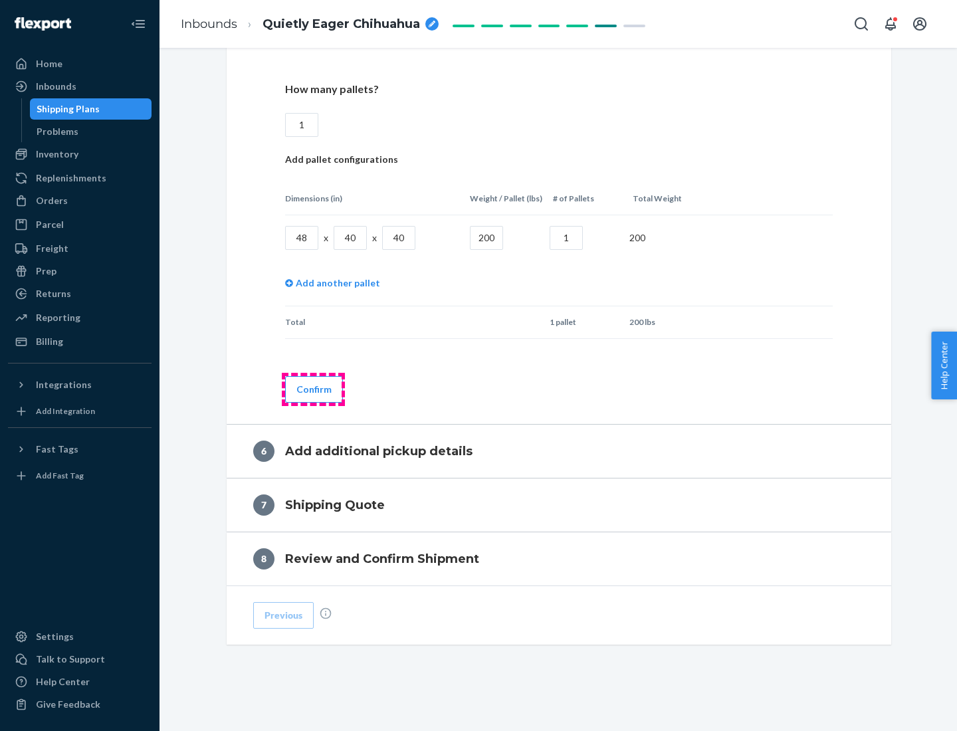
type input "1"
click at [313, 389] on button "Confirm" at bounding box center [314, 389] width 58 height 27
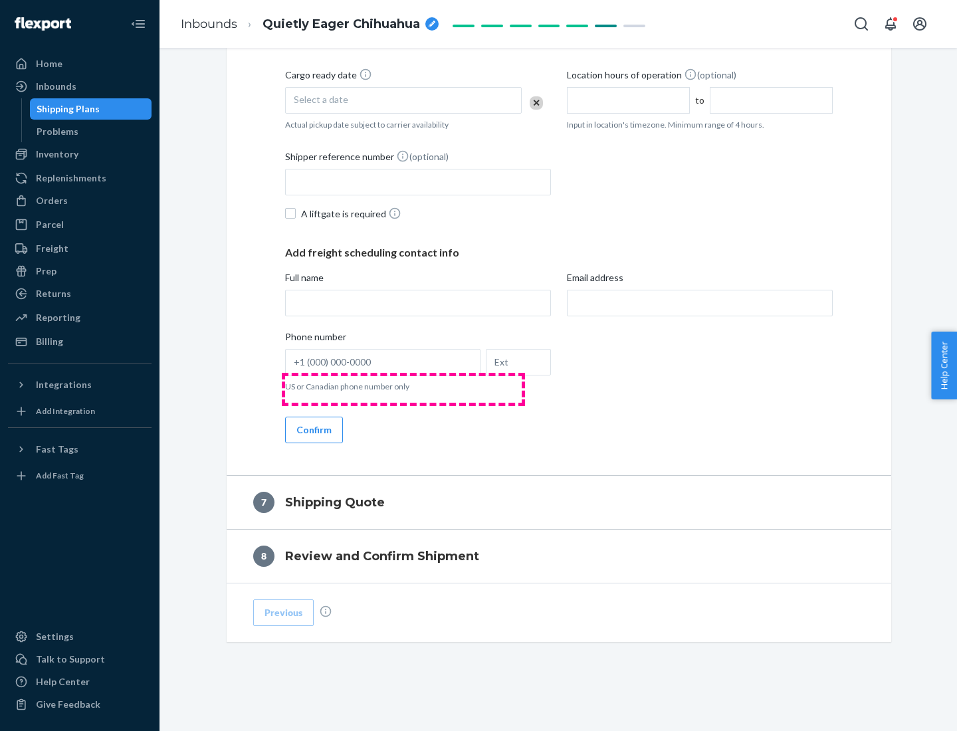
scroll to position [509, 0]
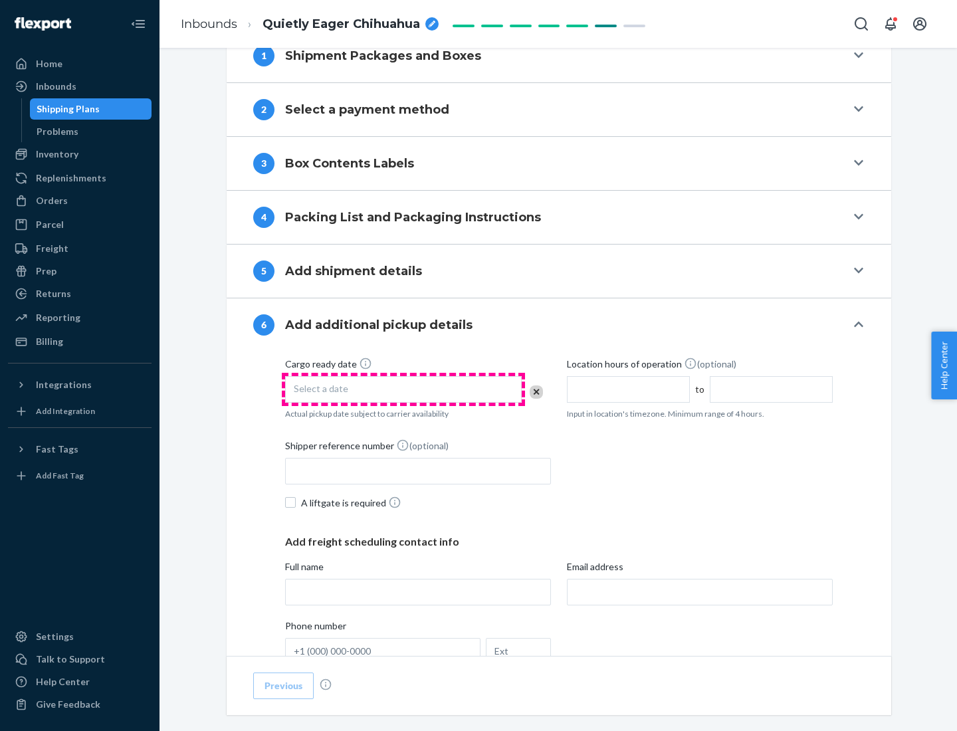
click at [403, 389] on div "Select a date" at bounding box center [403, 389] width 237 height 27
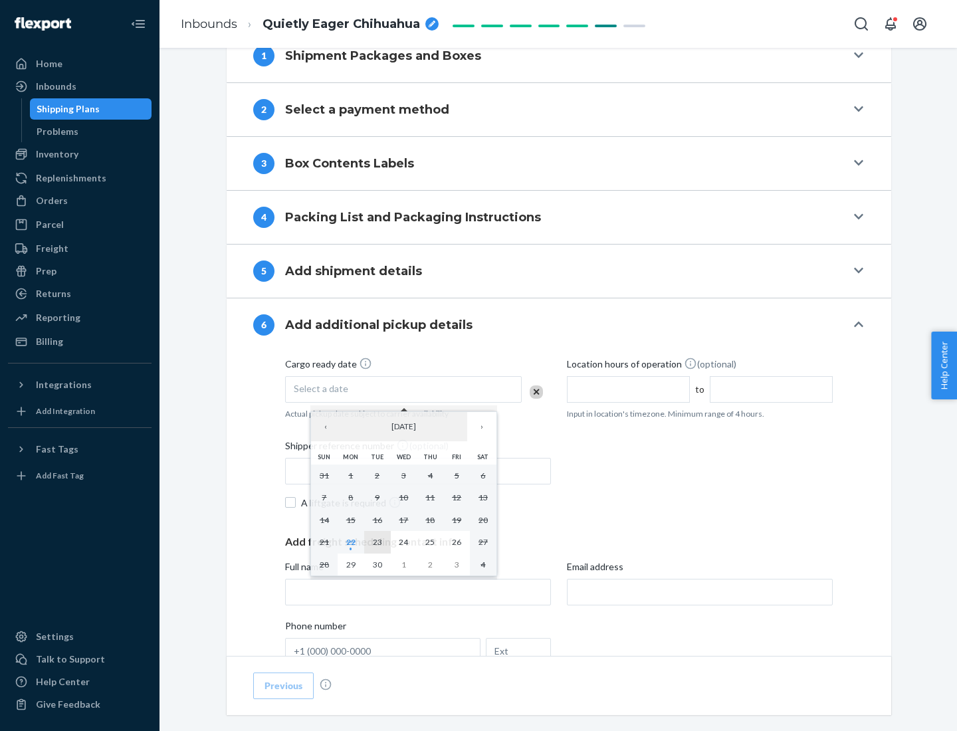
click at [377, 542] on abbr "23" at bounding box center [377, 542] width 9 height 10
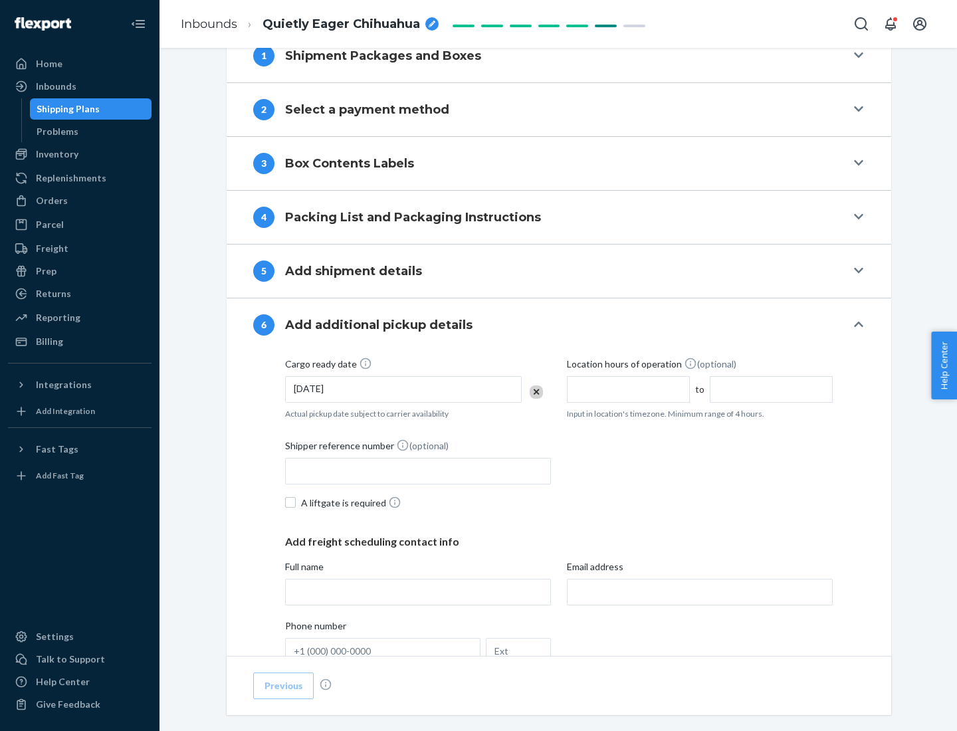
scroll to position [711, 0]
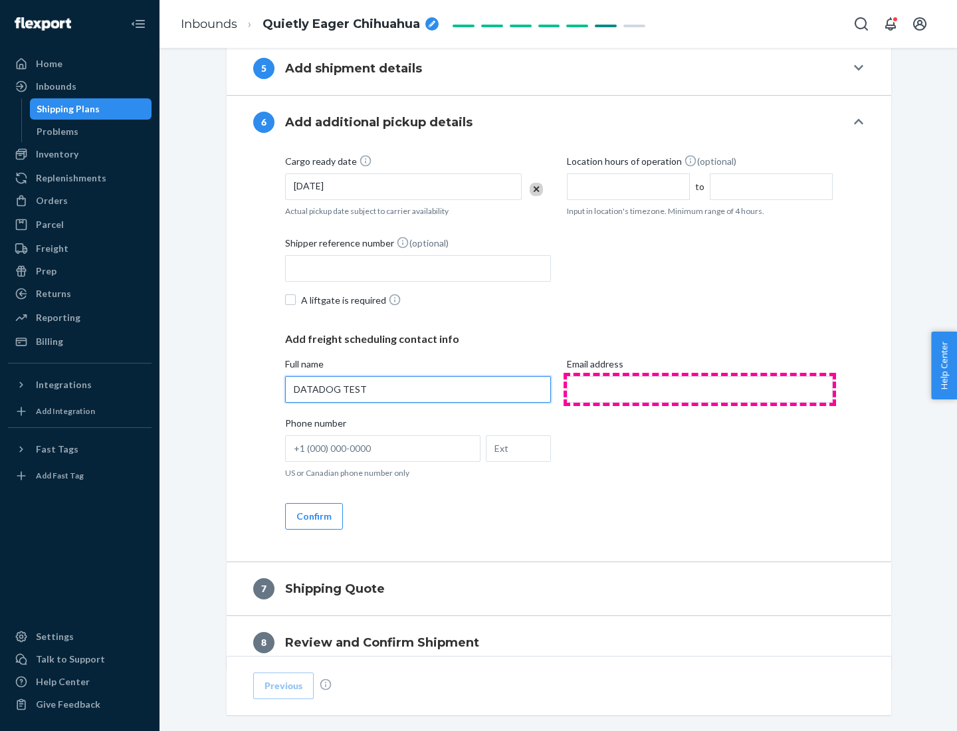
type input "DATADOG TEST"
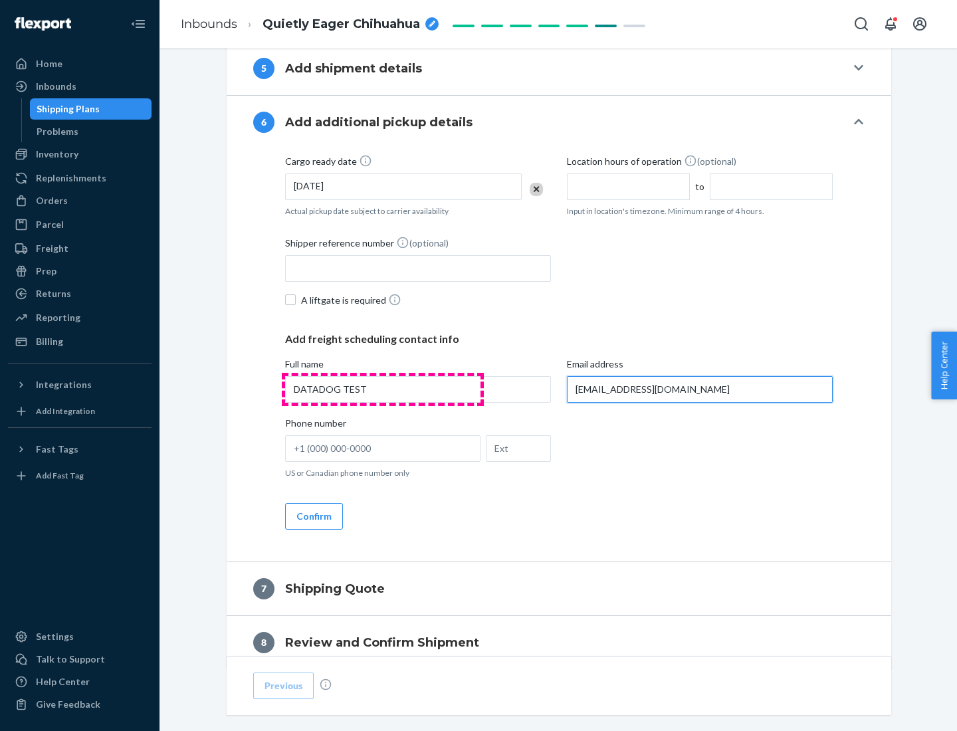
scroll to position [770, 0]
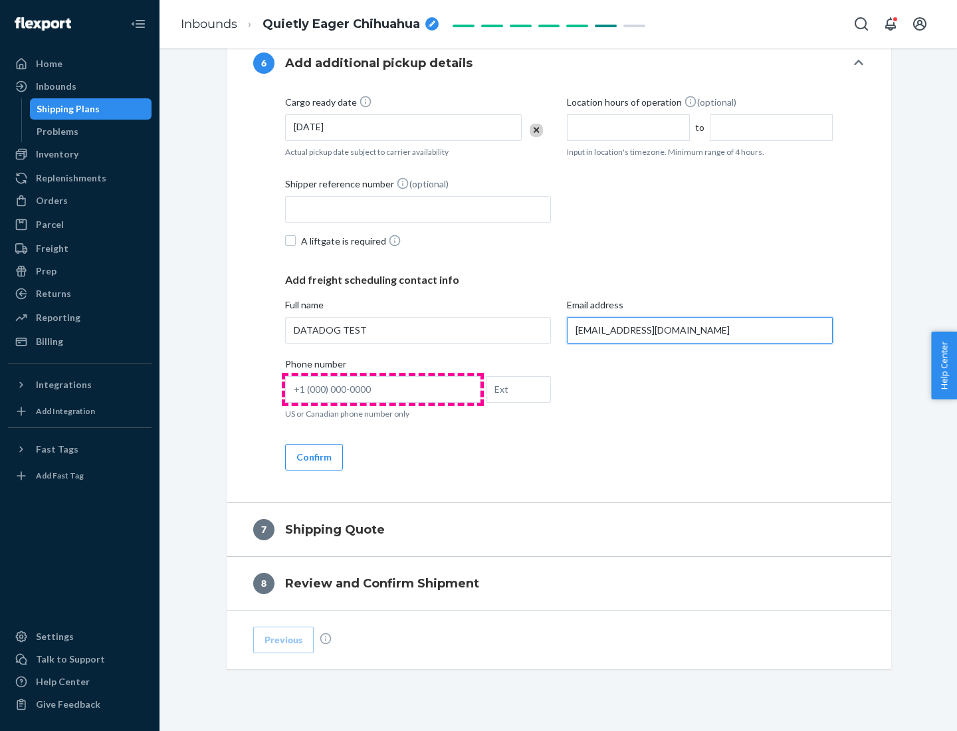
type input "[EMAIL_ADDRESS][DOMAIN_NAME]"
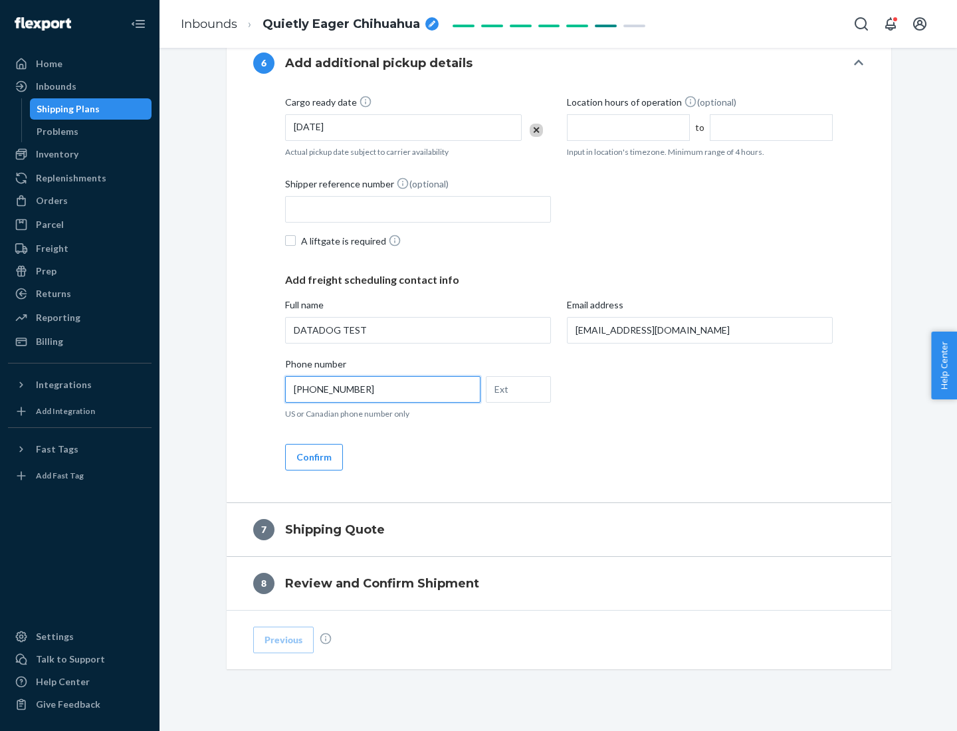
scroll to position [798, 0]
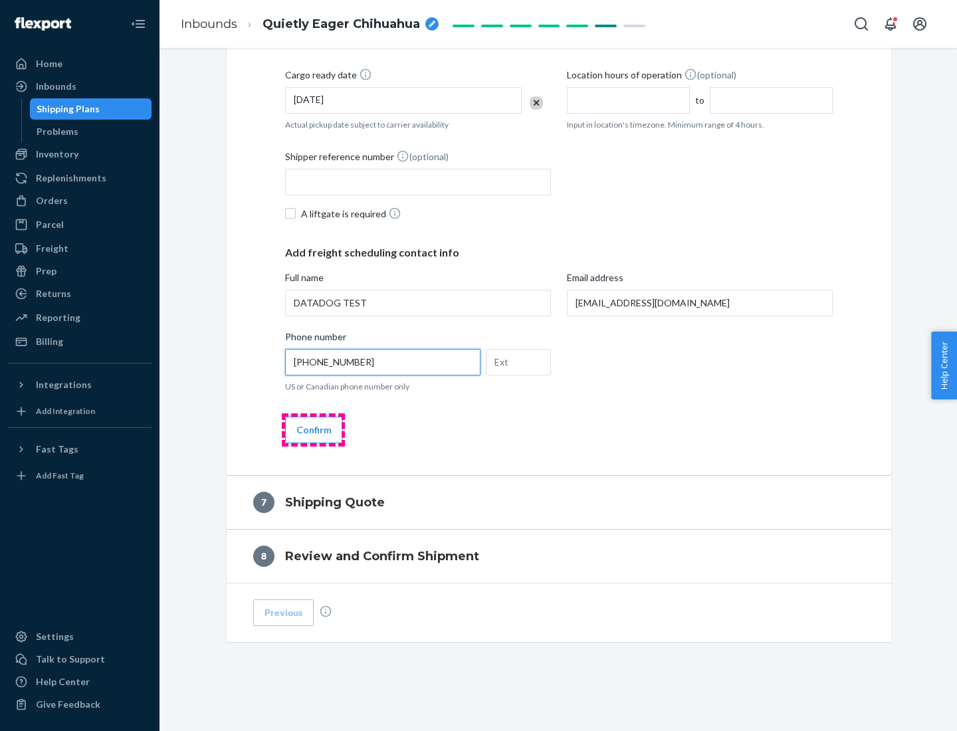
type input "[PHONE_NUMBER]"
click at [313, 429] on button "Confirm" at bounding box center [314, 430] width 58 height 27
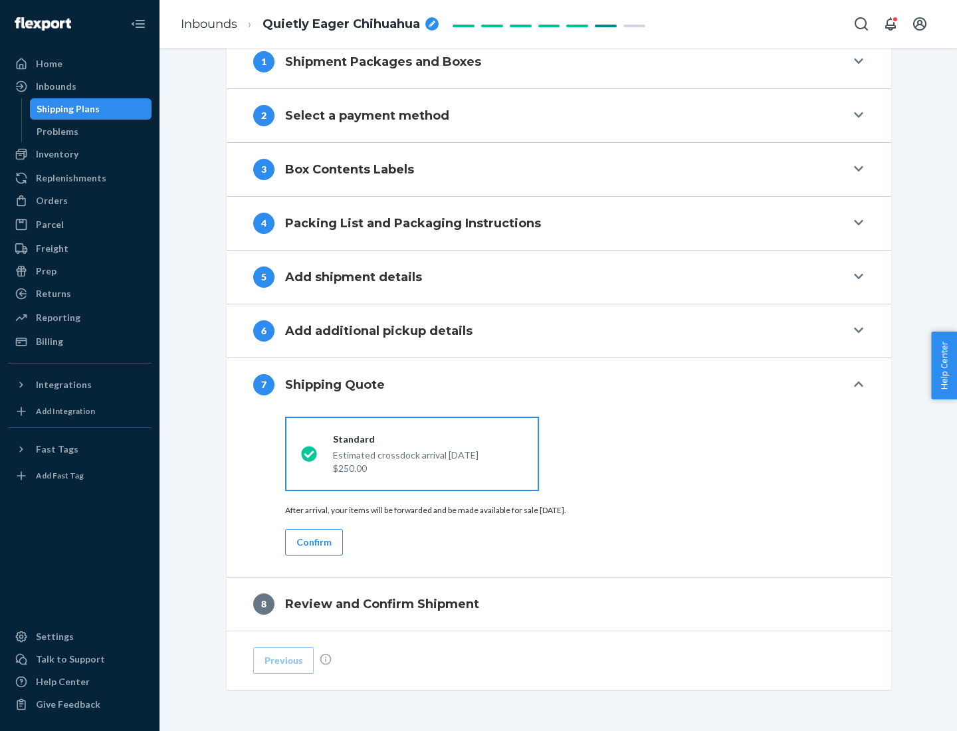
scroll to position [550, 0]
